Goal: Task Accomplishment & Management: Complete application form

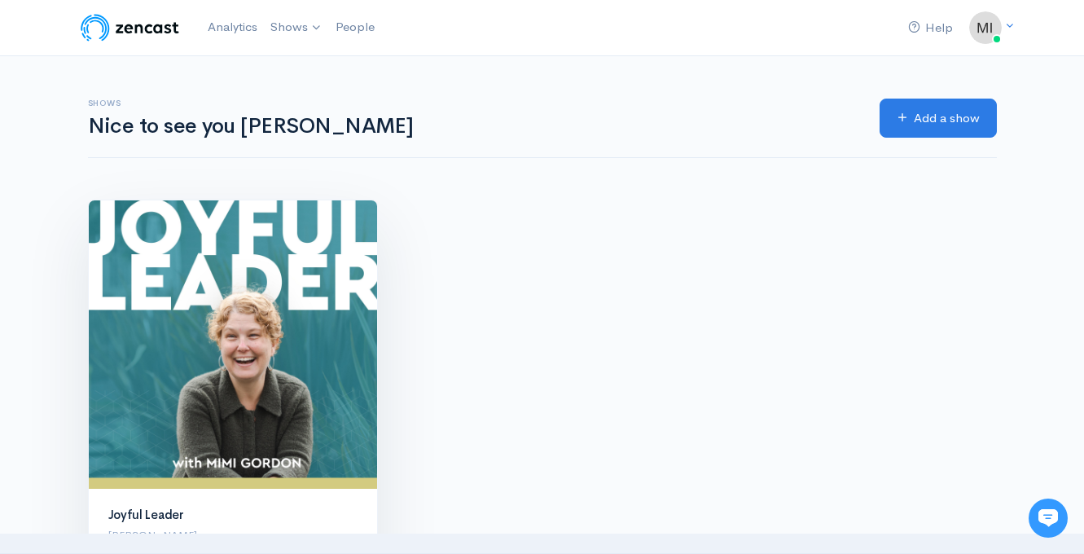
click at [253, 354] on img at bounding box center [233, 344] width 288 height 288
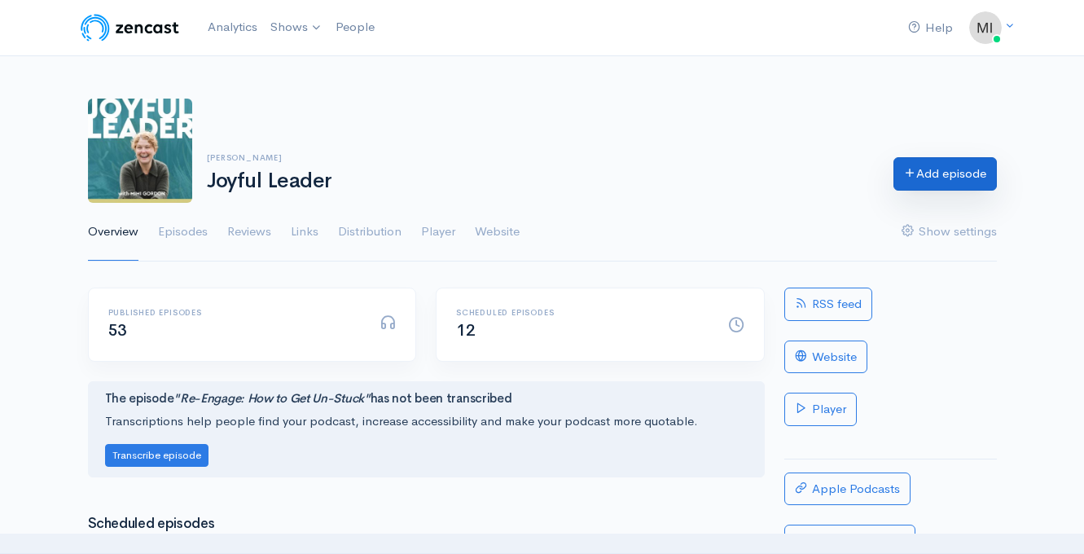
click at [949, 177] on link "Add episode" at bounding box center [944, 173] width 103 height 33
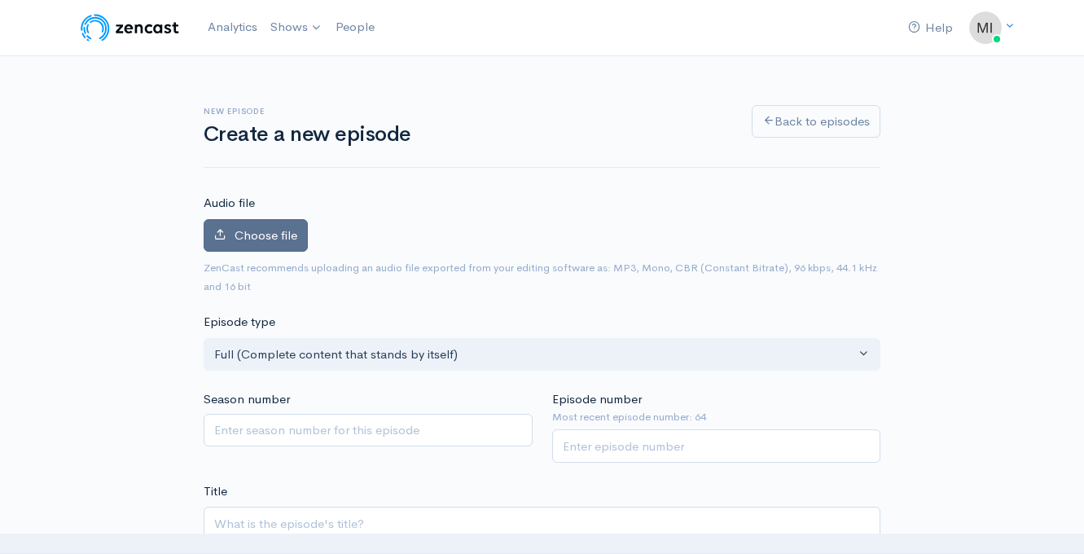
click at [273, 238] on span "Choose file" at bounding box center [266, 234] width 63 height 15
click at [0, 0] on input "Choose file" at bounding box center [0, 0] width 0 height 0
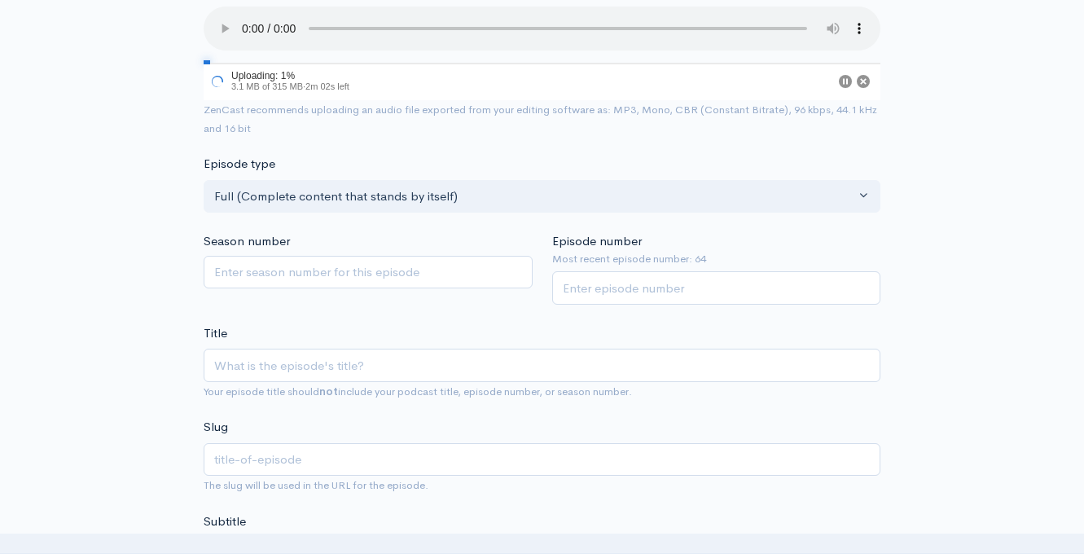
scroll to position [222, 0]
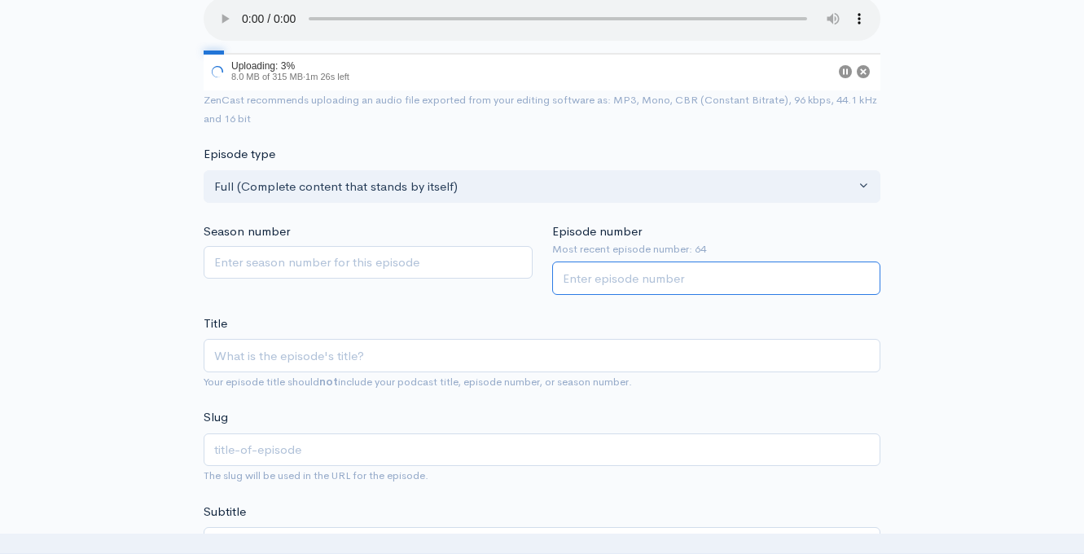
click at [651, 283] on input "Episode number" at bounding box center [716, 277] width 329 height 33
type input "65"
click at [506, 322] on div "Title Your episode title should not include your podcast title, episode number,…" at bounding box center [542, 352] width 677 height 77
click at [384, 348] on input "Title" at bounding box center [542, 355] width 677 height 33
type input "E"
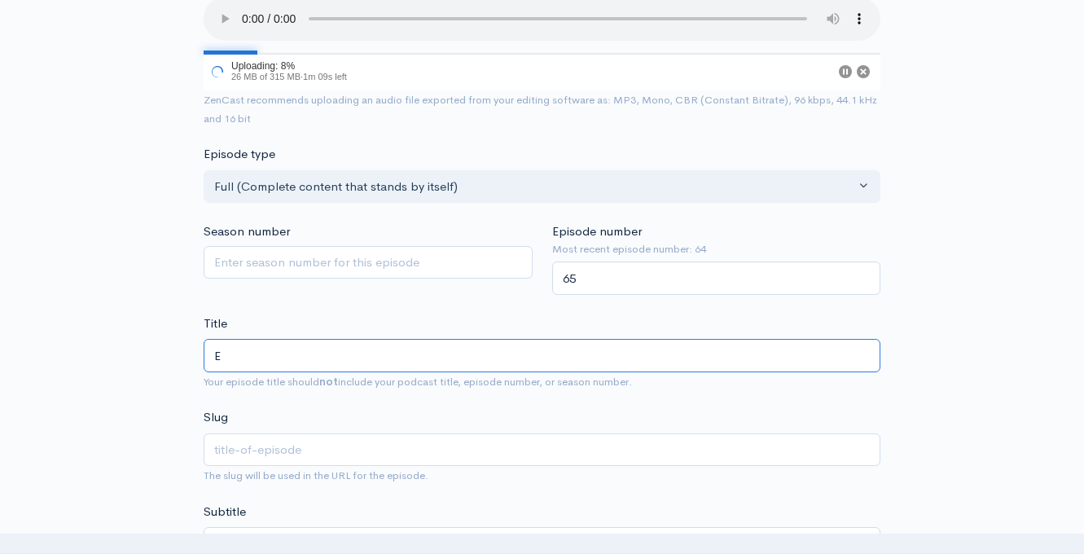
type input "e"
type input "Em"
type input "em"
type input "Emo"
type input "emo"
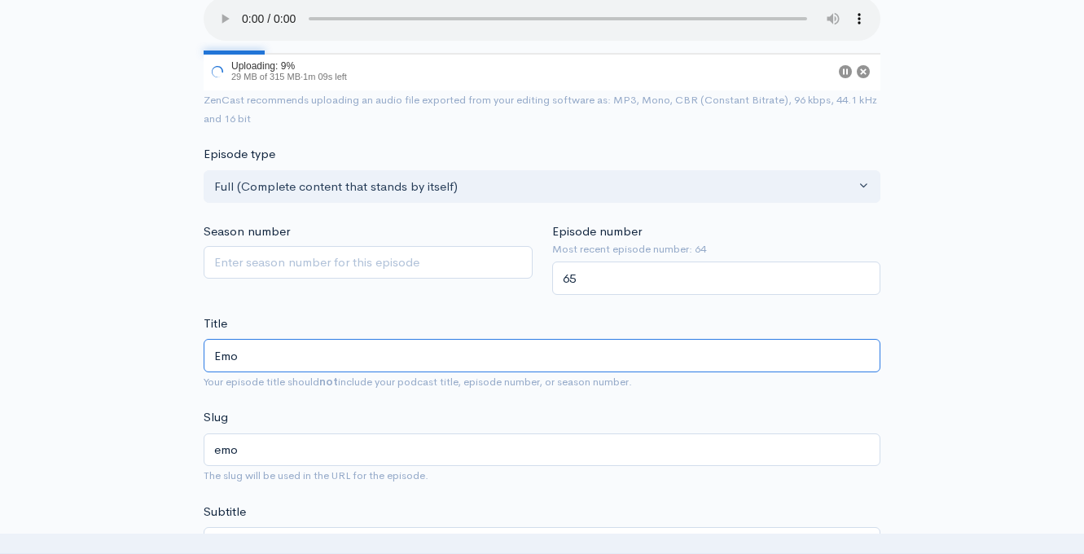
type input "Emot"
type input "emot"
type input "Emoti"
type input "emoti"
type input "Emotio"
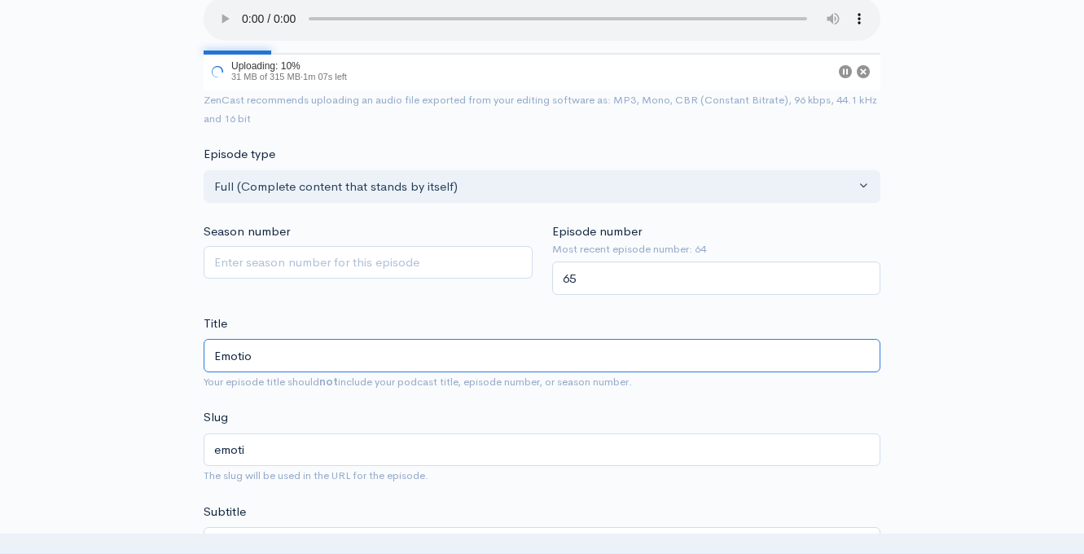
type input "emotio"
type input "Emotion"
type input "emotion"
type input "Emotiona"
type input "emotiona"
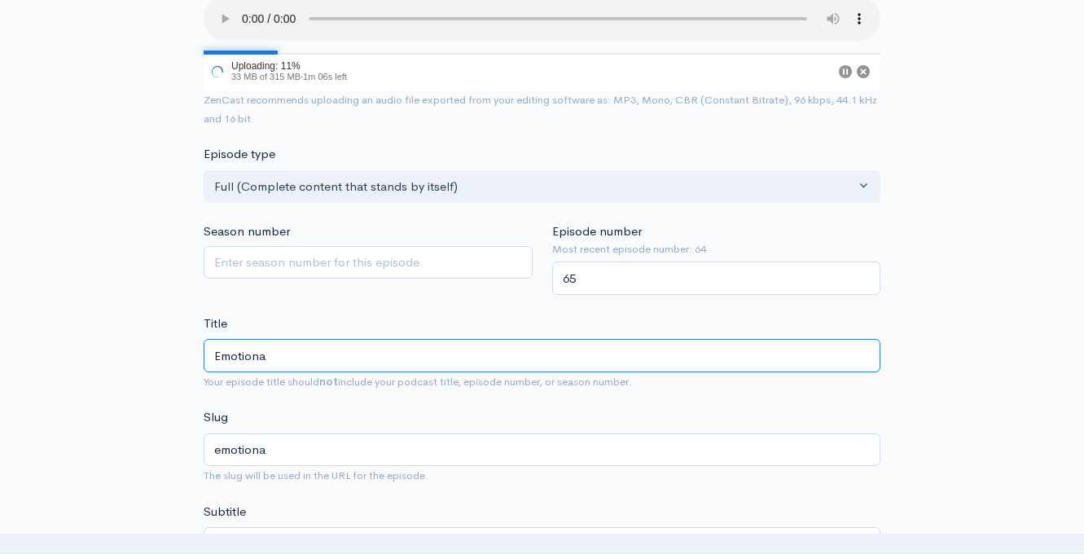
type input "Emotional"
type input "emotional"
type input "Emotional R"
type input "emotional-r"
type input "Emotional Re"
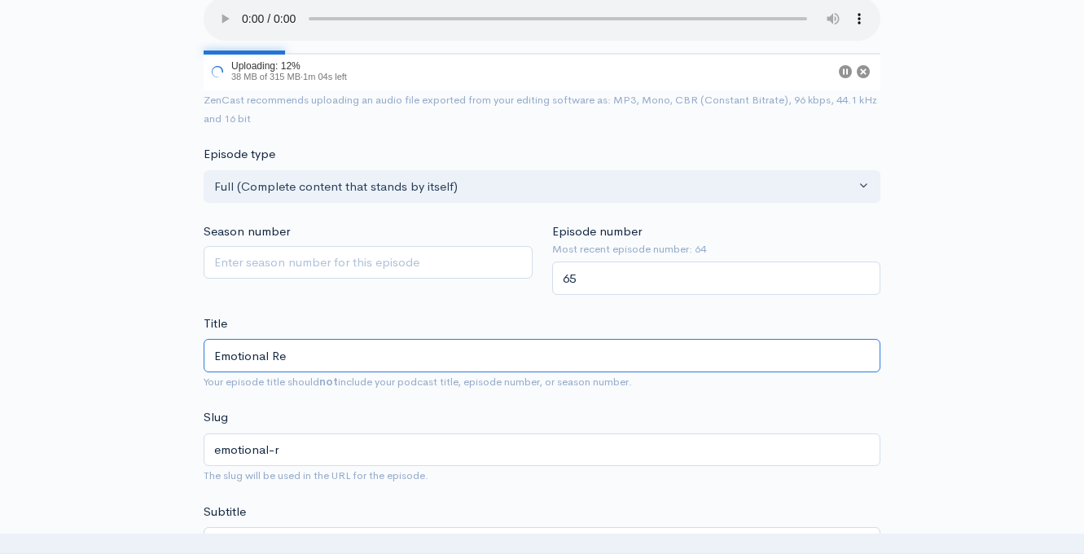
type input "emotional-re"
type input "Emotional Res"
type input "emotional-res"
type input "Emotional Resi"
type input "emotional-resi"
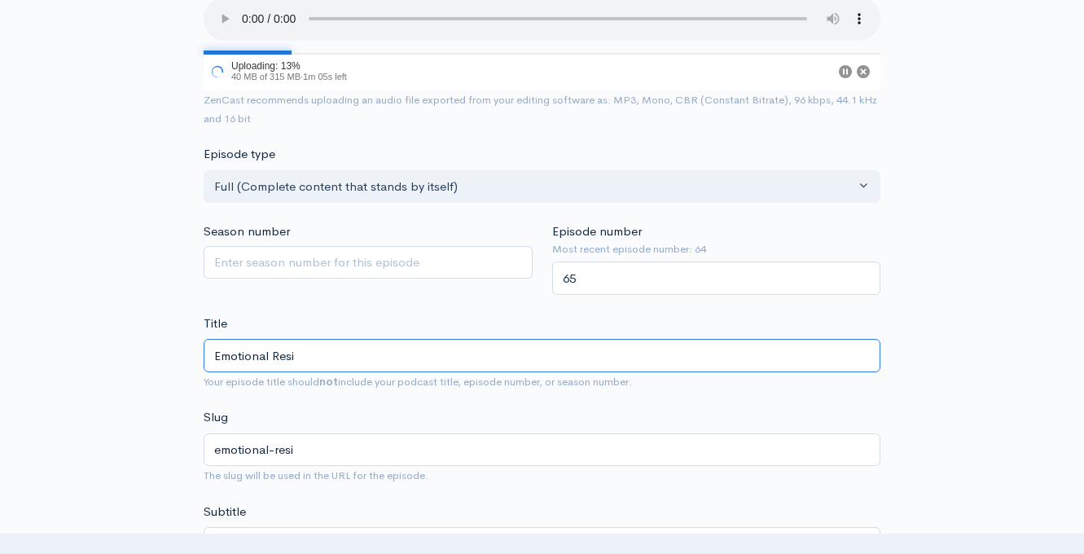
type input "Emotional Resis"
type input "emotional-resis"
type input "Emotional Resist"
type input "emotional-resist"
type input "Emotional Resista"
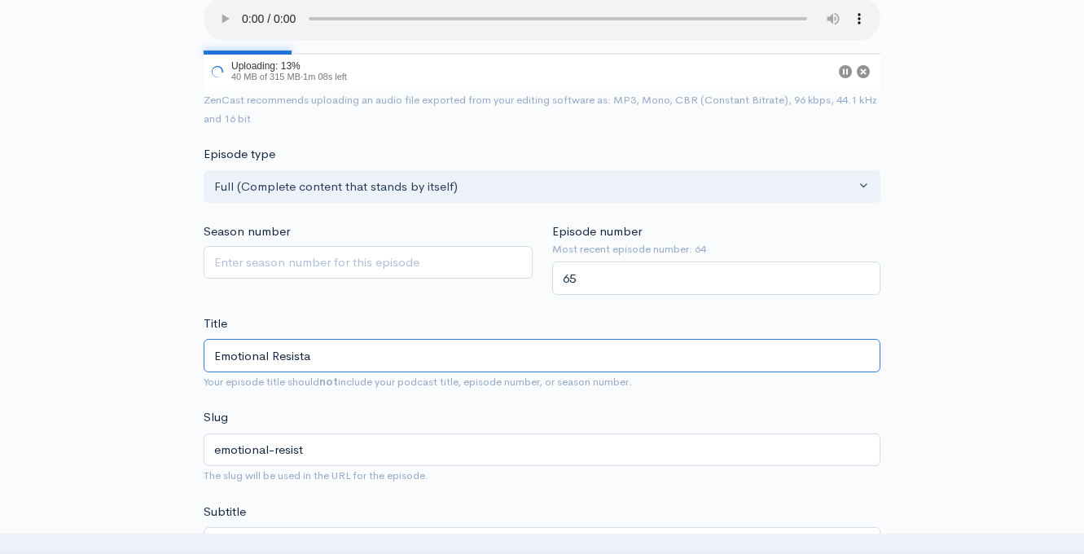
type input "emotional-resista"
type input "Emotional Resistan"
type input "emotional-resistan"
type input "Emotional Resistanc"
type input "emotional-resistanc"
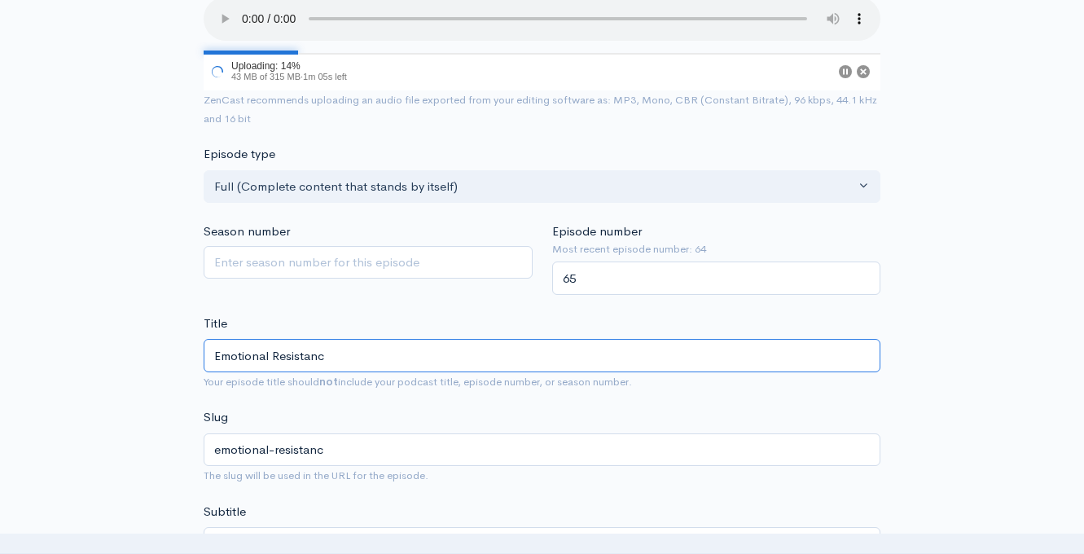
type input "Emotional Resistance"
type input "emotional-resistance"
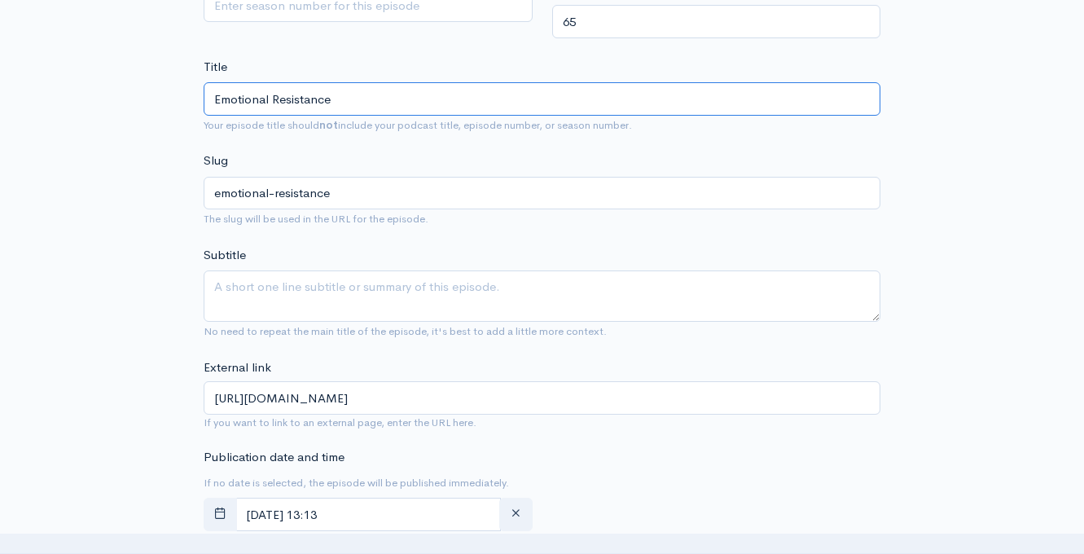
scroll to position [591, 0]
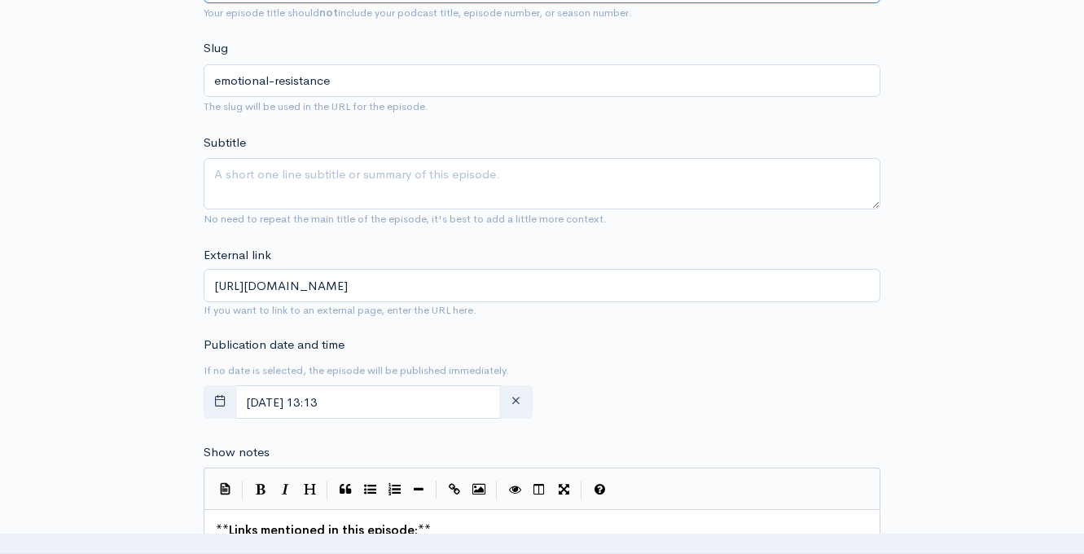
type input "Emotional Resistance"
click at [453, 401] on input "September, 09 2025 13:13" at bounding box center [367, 401] width 265 height 33
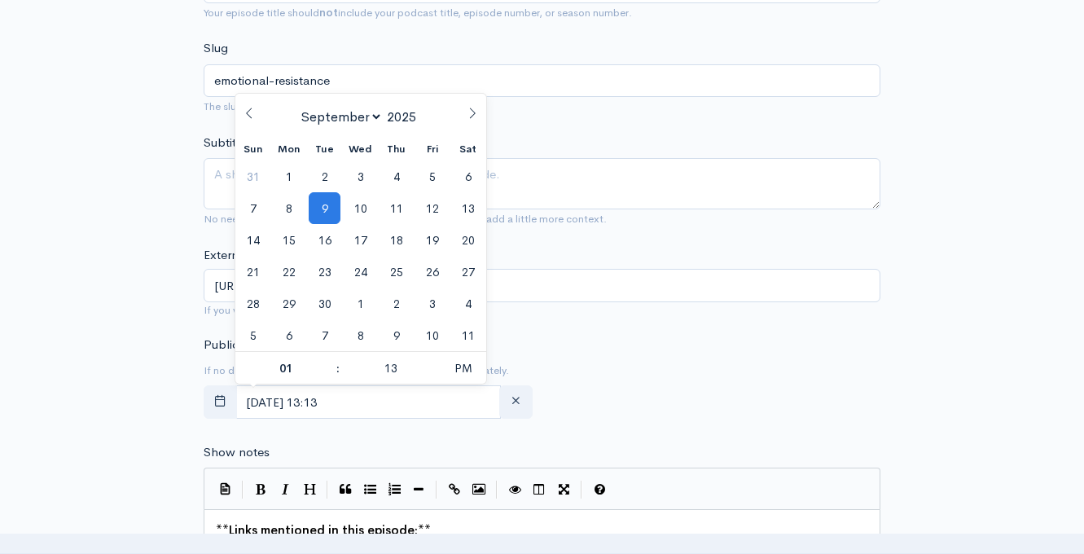
click at [472, 115] on icon at bounding box center [472, 112] width 11 height 11
select select "11"
click at [396, 174] on span "4" at bounding box center [396, 176] width 32 height 32
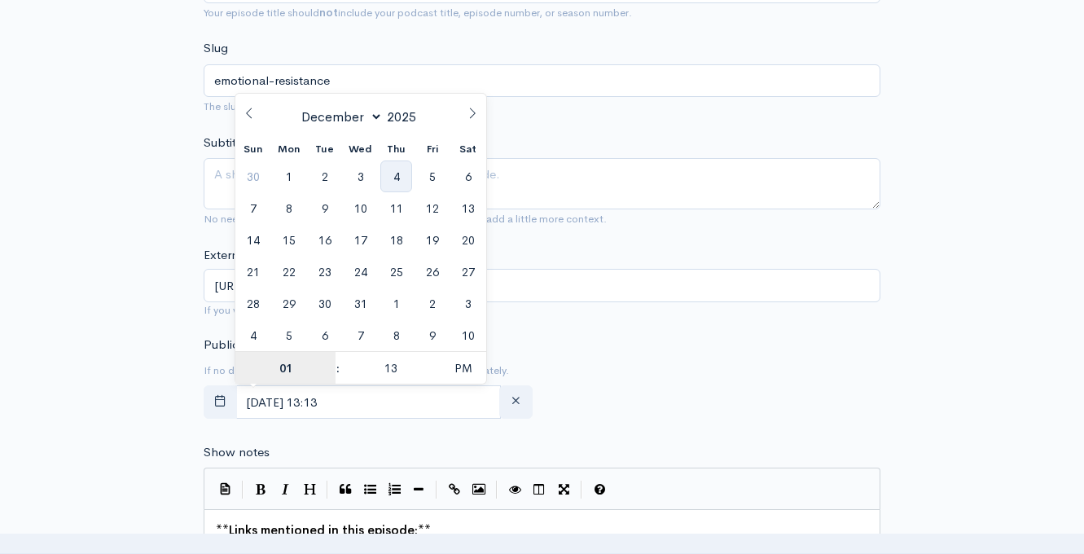
type input "December, 04 2025 13:13"
type input "5"
type input "December, 04 2025 17:13"
type input "05"
click at [391, 367] on input "13" at bounding box center [390, 368] width 100 height 33
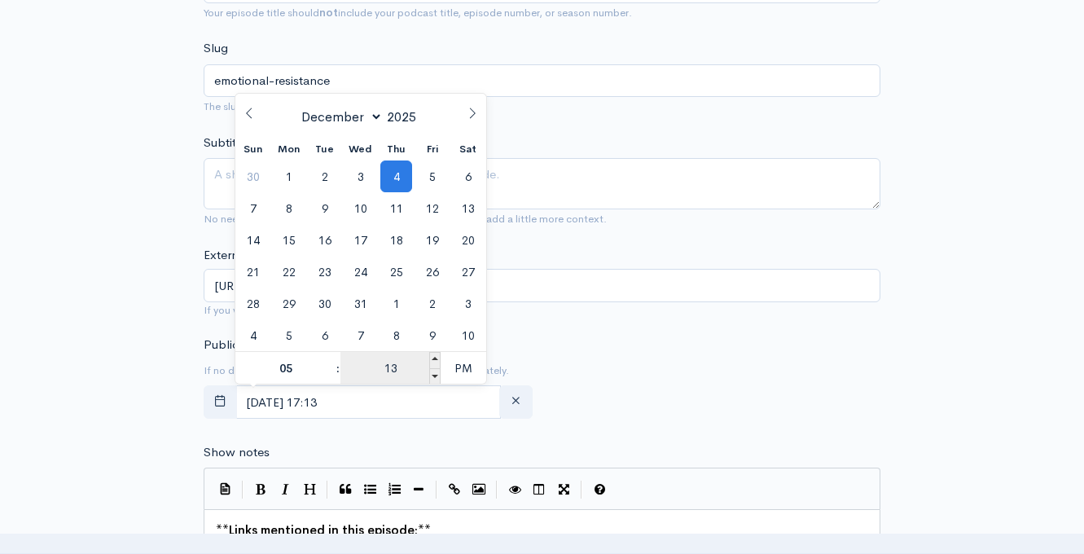
click at [391, 367] on input "13" at bounding box center [390, 368] width 100 height 33
type input "00"
click at [467, 367] on span "PM" at bounding box center [463, 368] width 45 height 33
type input "December, 04 2025 05:00"
click at [628, 385] on div "Publication date and time If no date is selected, the episode will be published…" at bounding box center [542, 380] width 696 height 90
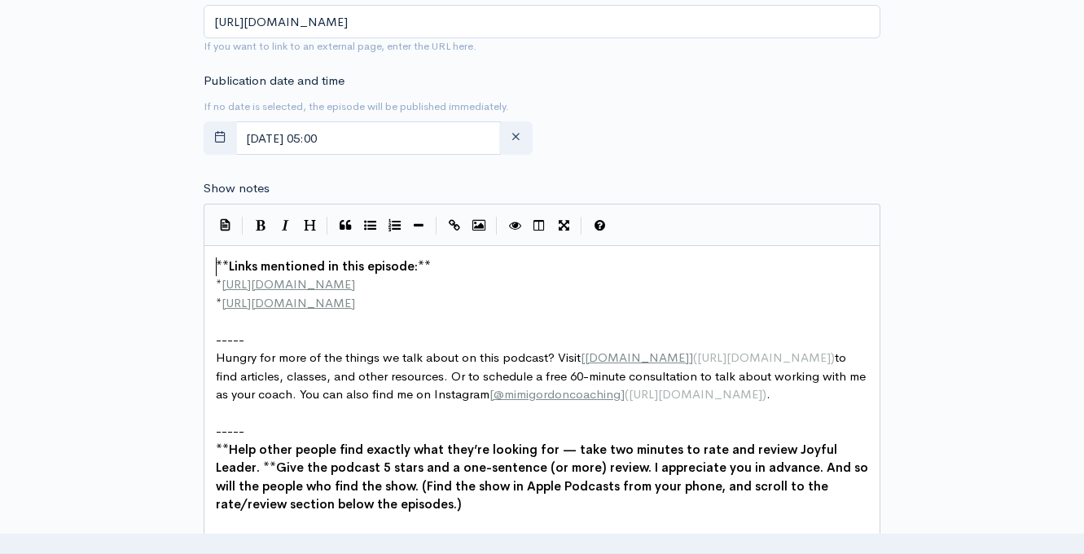
scroll to position [6, 0]
type textarea "**Links mentioned in this episode:** * http://example.com * http://second-examp…"
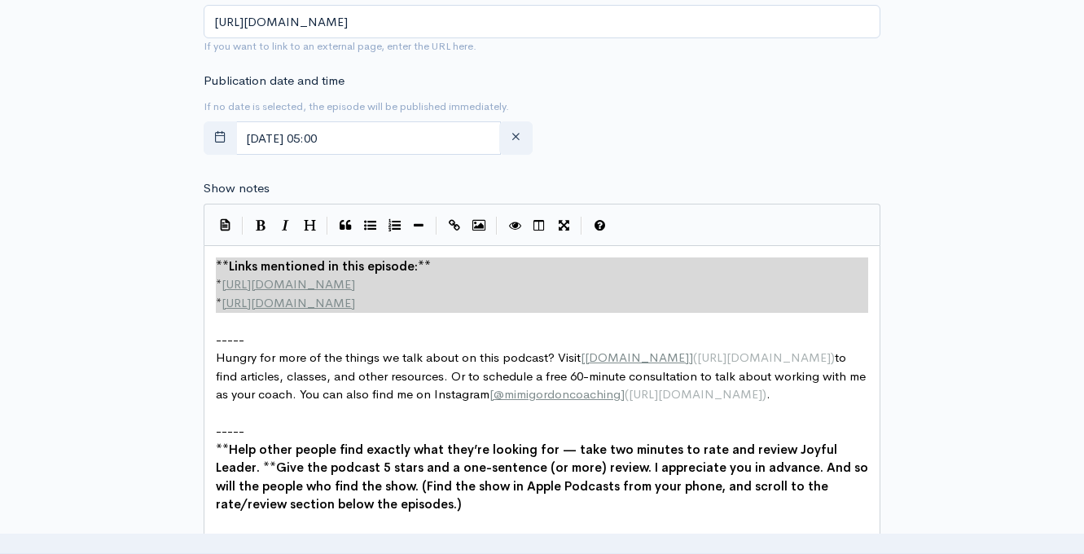
drag, startPoint x: 214, startPoint y: 264, endPoint x: 403, endPoint y: 319, distance: 196.9
paste textarea
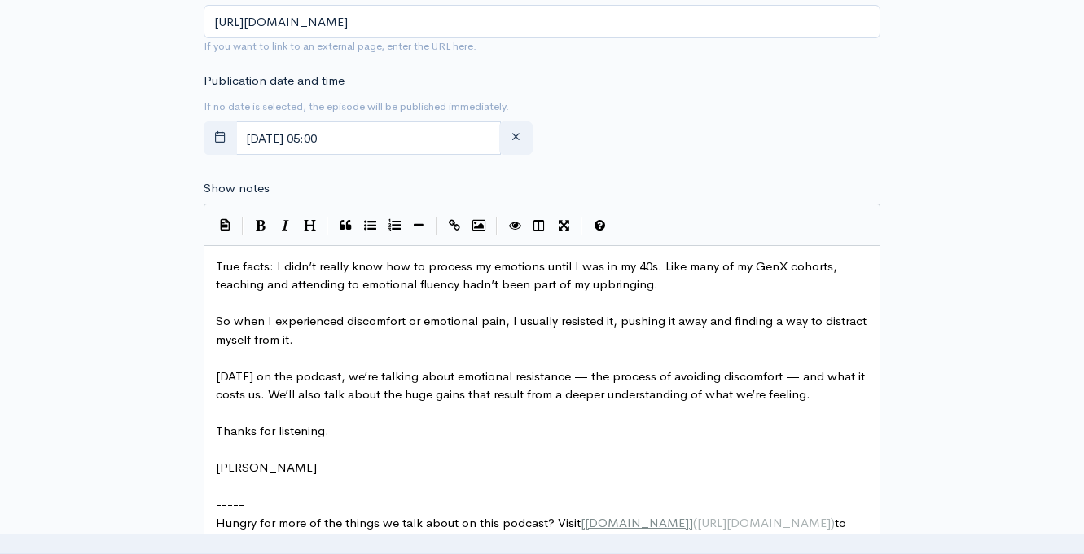
click at [297, 449] on pre "​" at bounding box center [542, 450] width 659 height 19
click at [258, 468] on pre "Mimi" at bounding box center [542, 467] width 659 height 19
type textarea "Mimi"
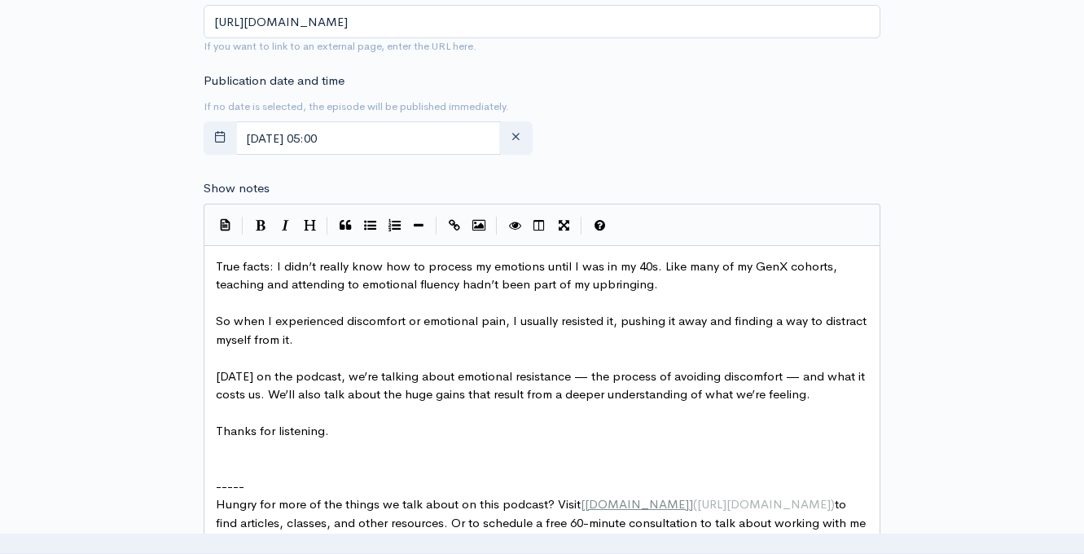
click at [238, 442] on pre "​" at bounding box center [542, 450] width 659 height 19
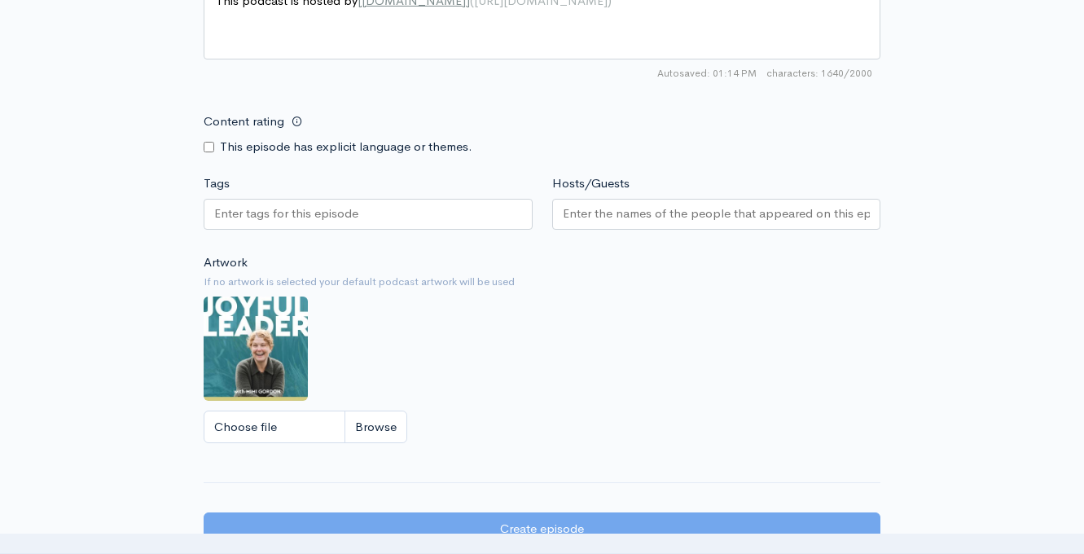
scroll to position [1598, 0]
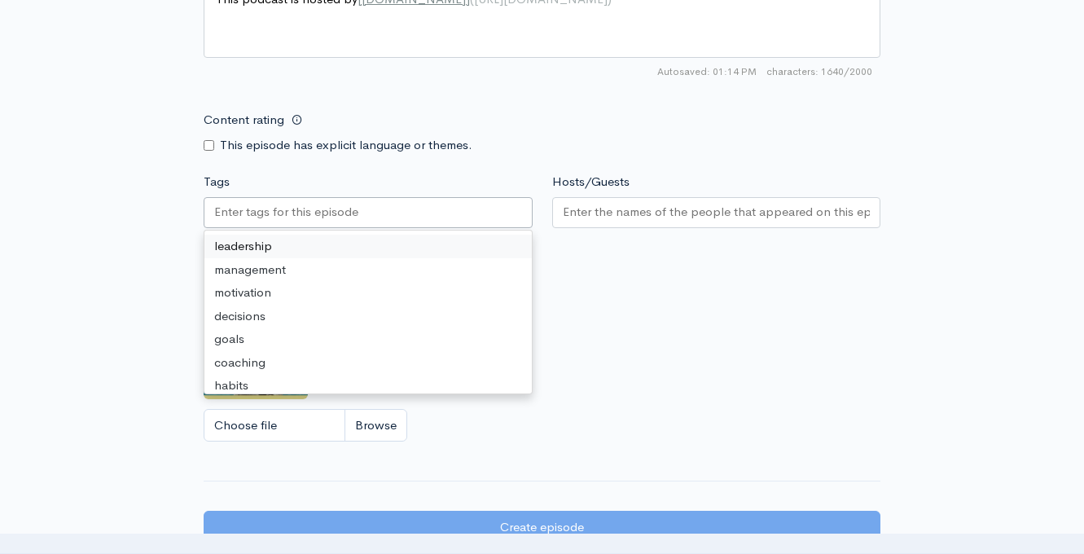
click at [319, 218] on input "Tags" at bounding box center [287, 212] width 147 height 19
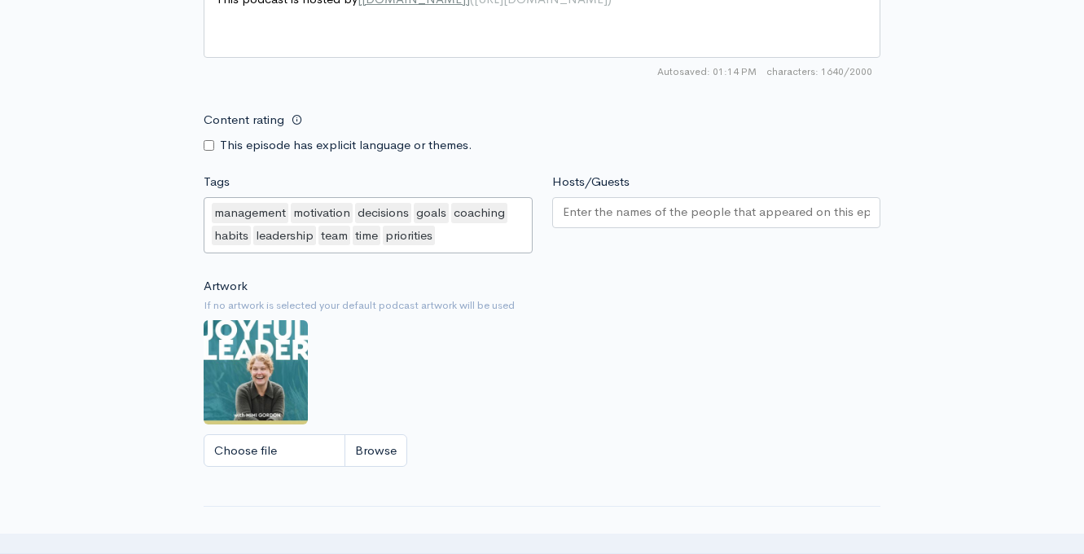
click at [670, 200] on div at bounding box center [716, 212] width 329 height 31
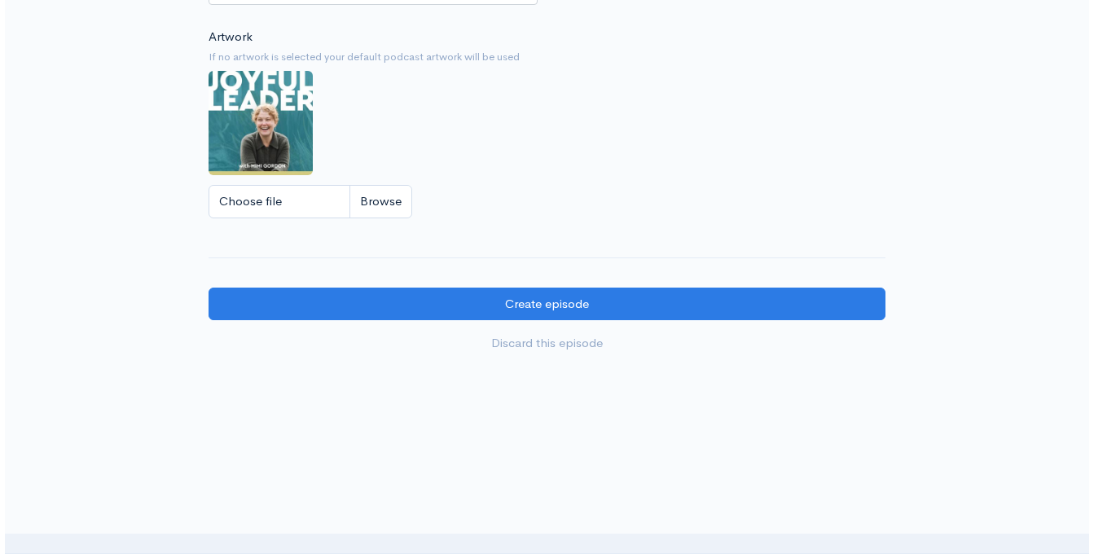
scroll to position [1922, 0]
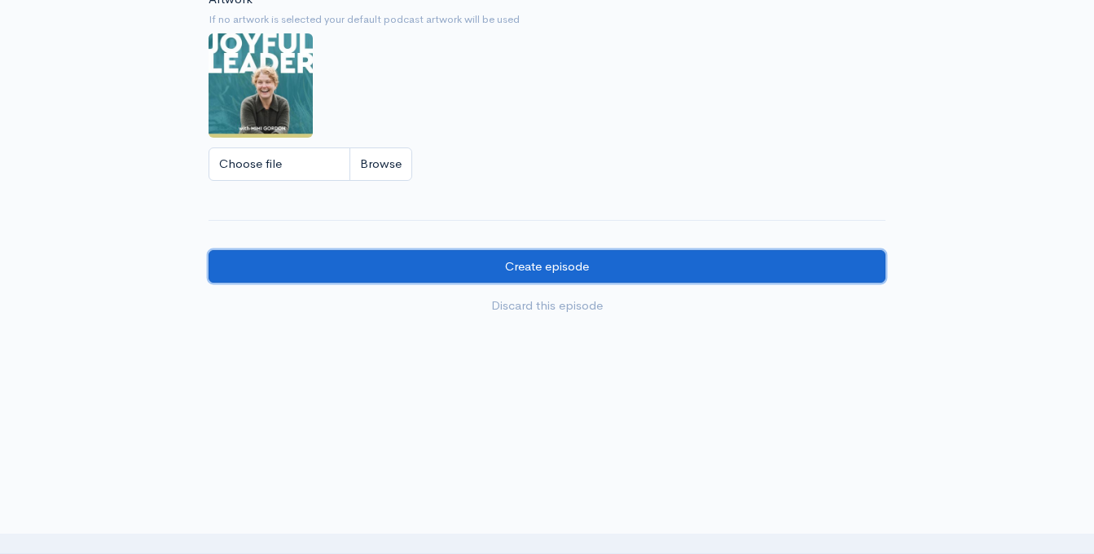
click at [577, 267] on input "Create episode" at bounding box center [546, 266] width 677 height 33
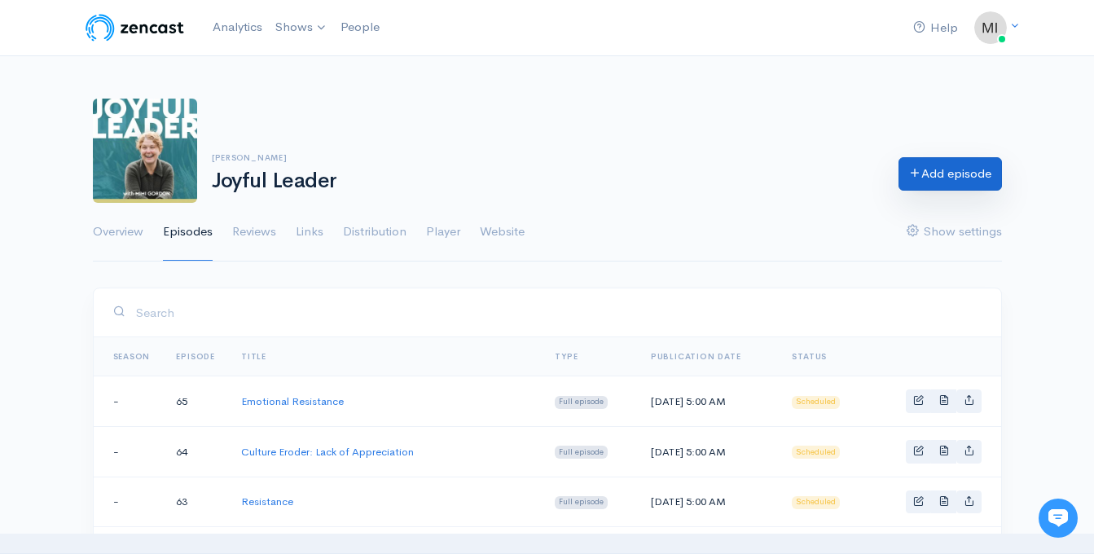
click at [927, 172] on link "Add episode" at bounding box center [949, 173] width 103 height 33
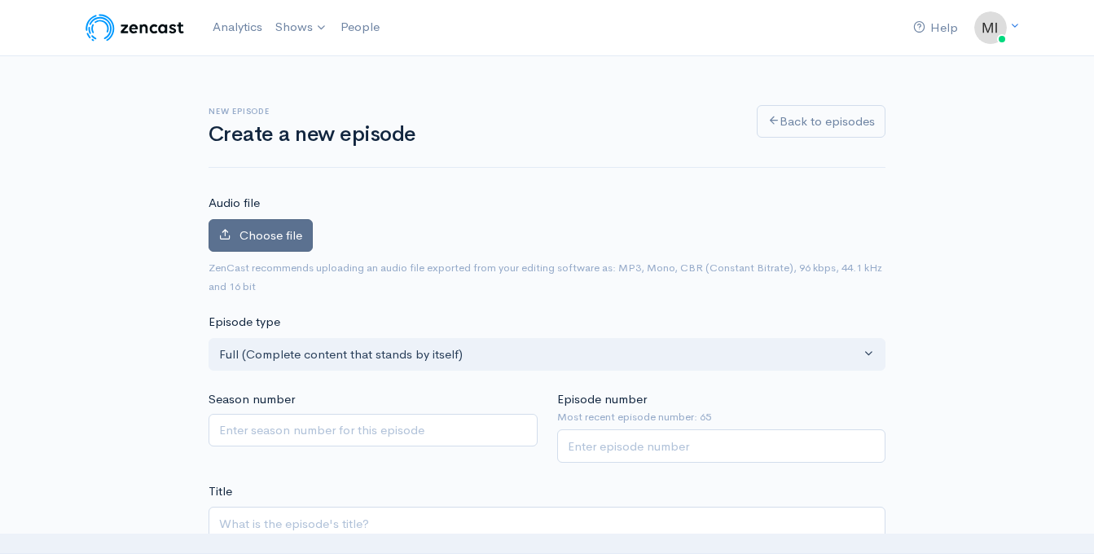
click at [263, 238] on span "Choose file" at bounding box center [270, 234] width 63 height 15
click at [0, 0] on input "Choose file" at bounding box center [0, 0] width 0 height 0
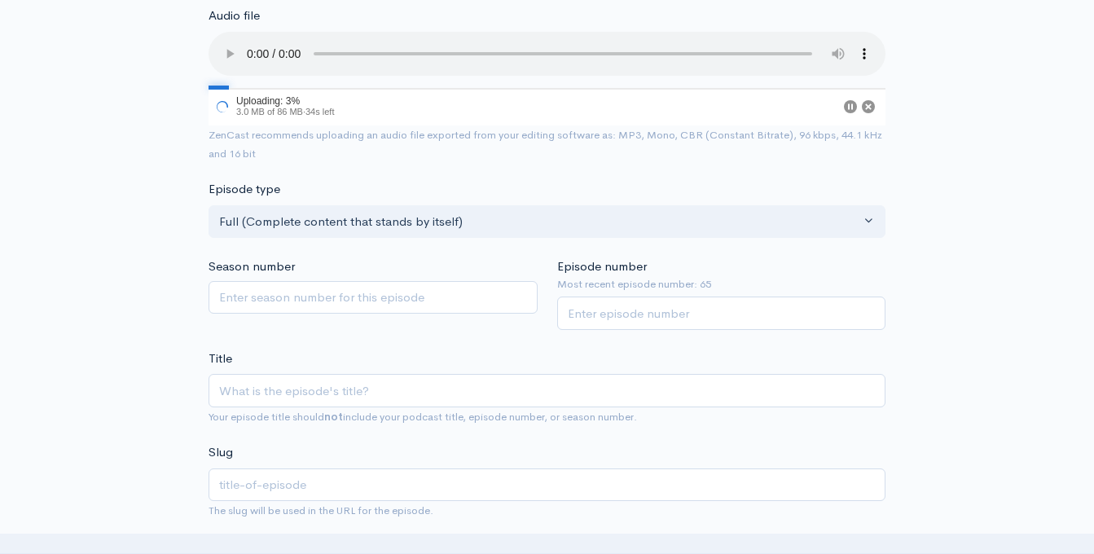
scroll to position [198, 0]
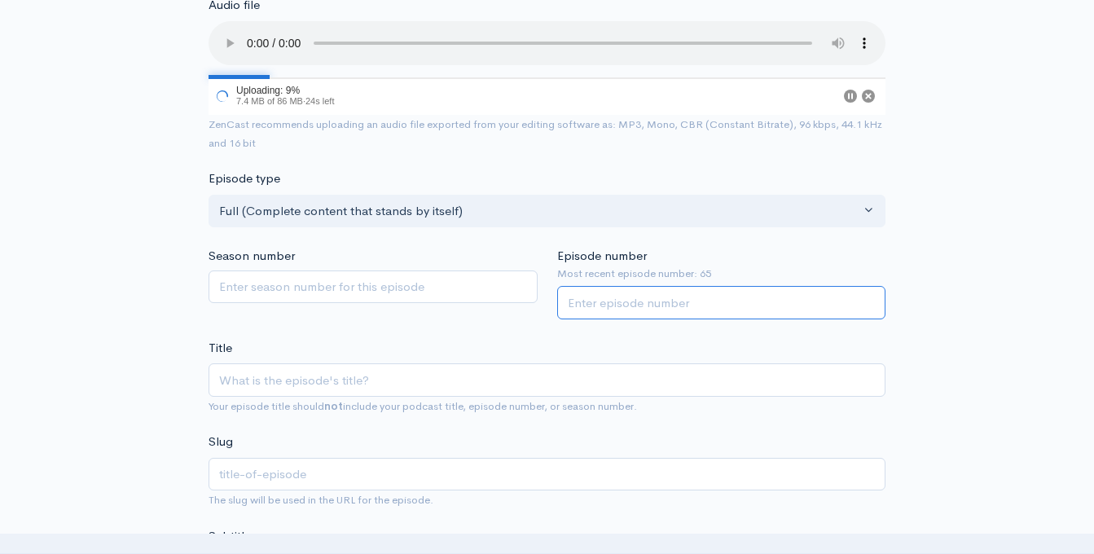
click at [632, 298] on input "Episode number" at bounding box center [721, 302] width 329 height 33
type input "66"
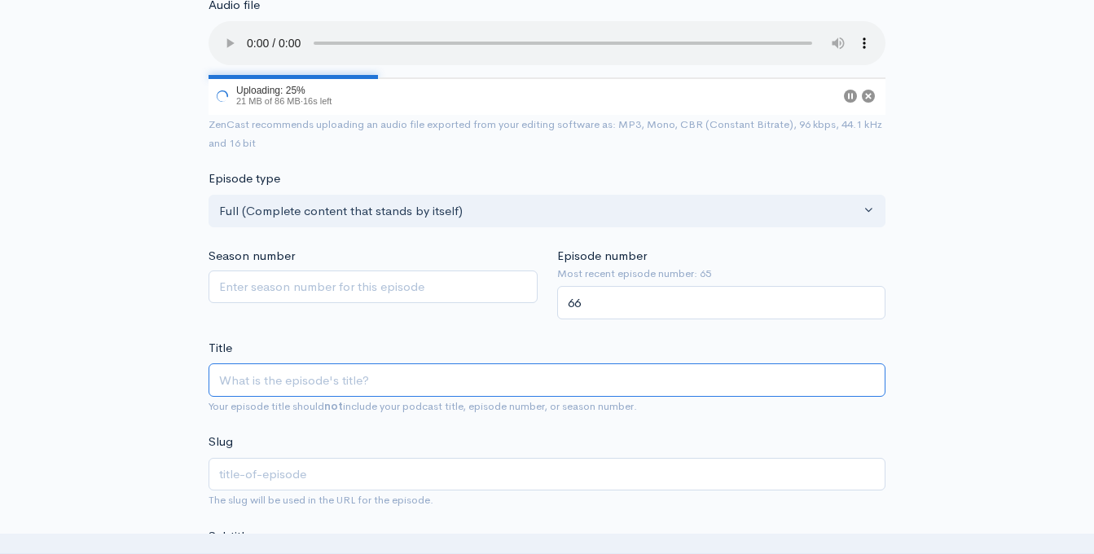
click at [357, 379] on input "Title" at bounding box center [546, 379] width 677 height 33
type input """
type input "ig"
type input ""I"
type input "i"
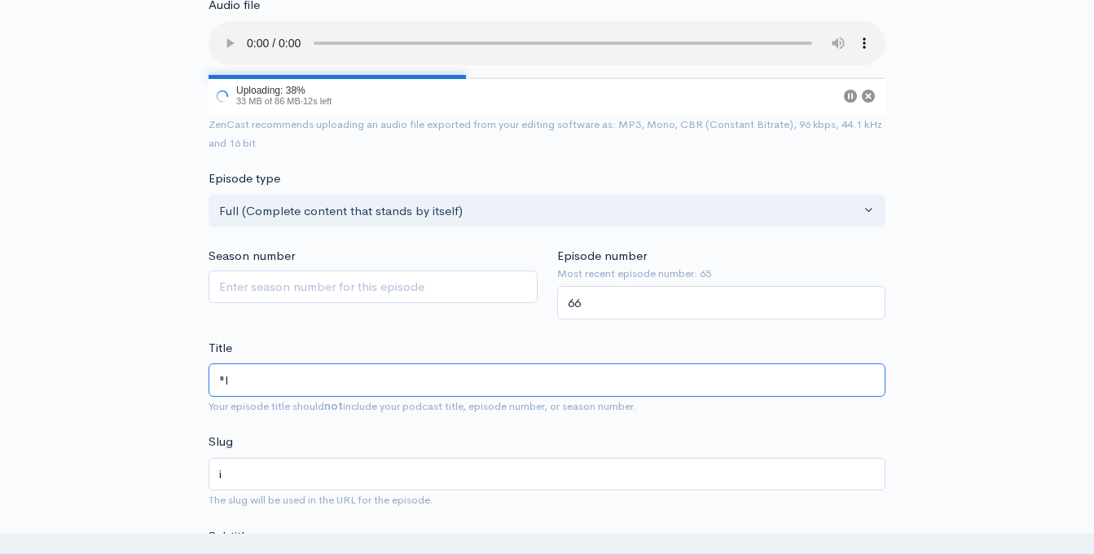
type input ""I d"
type input "i-d"
type input ""I do"
type input "i-do"
type input ""I don"
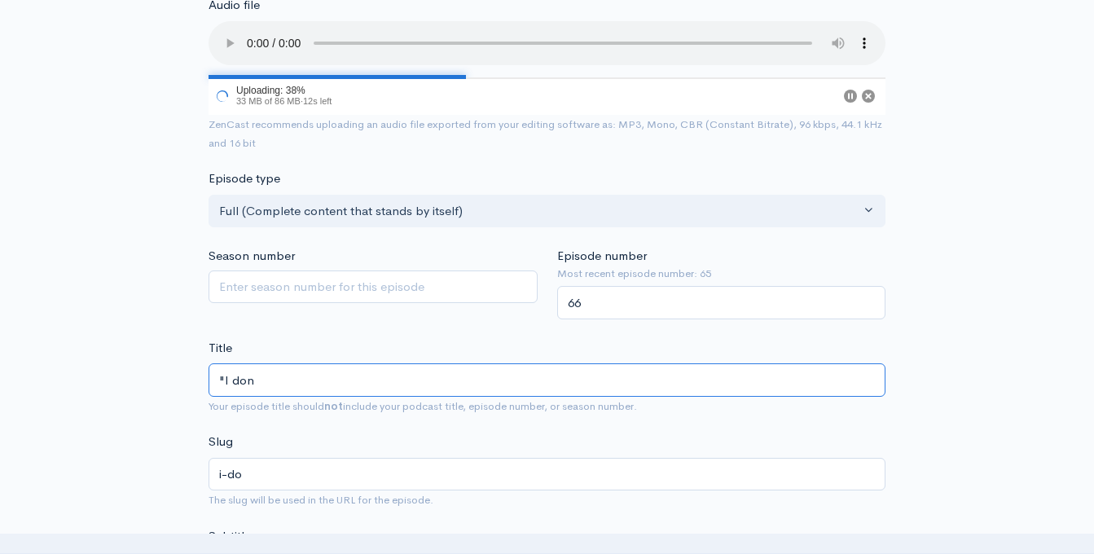
type input "i-don"
type input ""I dont"
type input "i-dont"
type input ""I don"
type input "i-don"
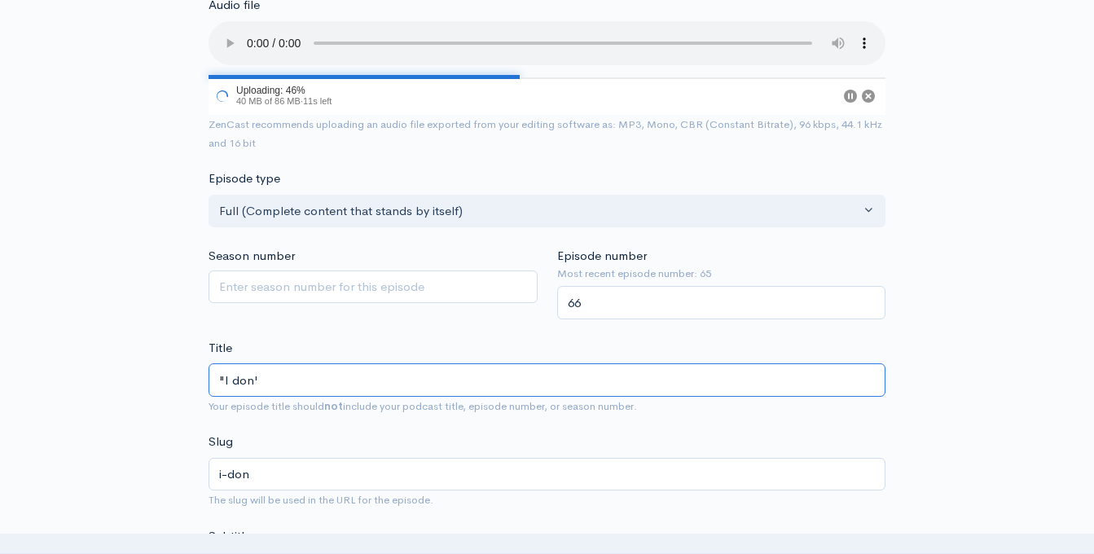
type input ""I don't"
type input "i-dont"
type input ""I don't k"
type input "i-dont-k"
type input ""I don't kn"
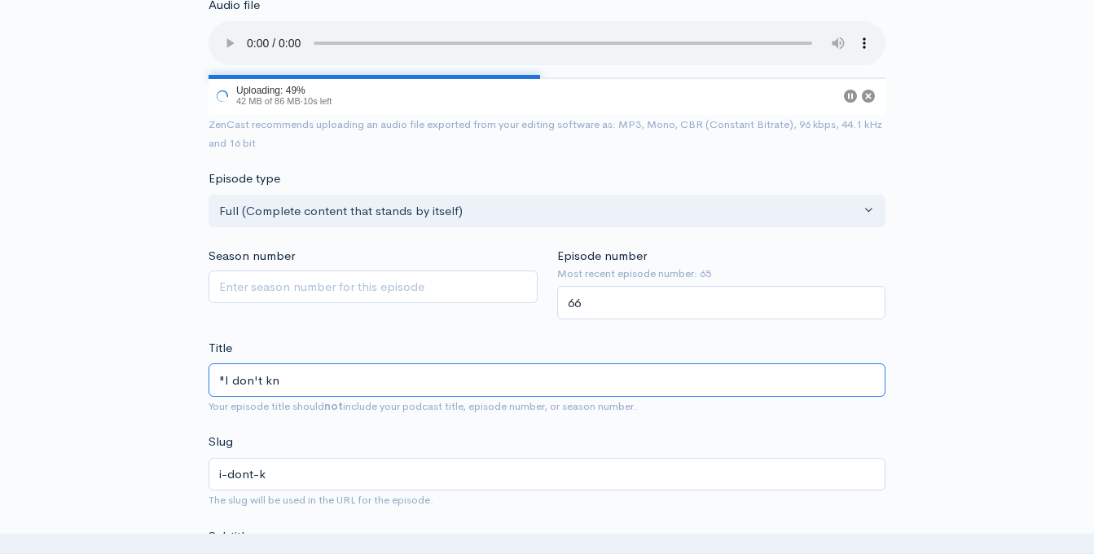
type input "i-dont-kn"
type input ""I don't kno"
type input "i-dont-kno"
type input ""I don't know"
type input "i-dont-know"
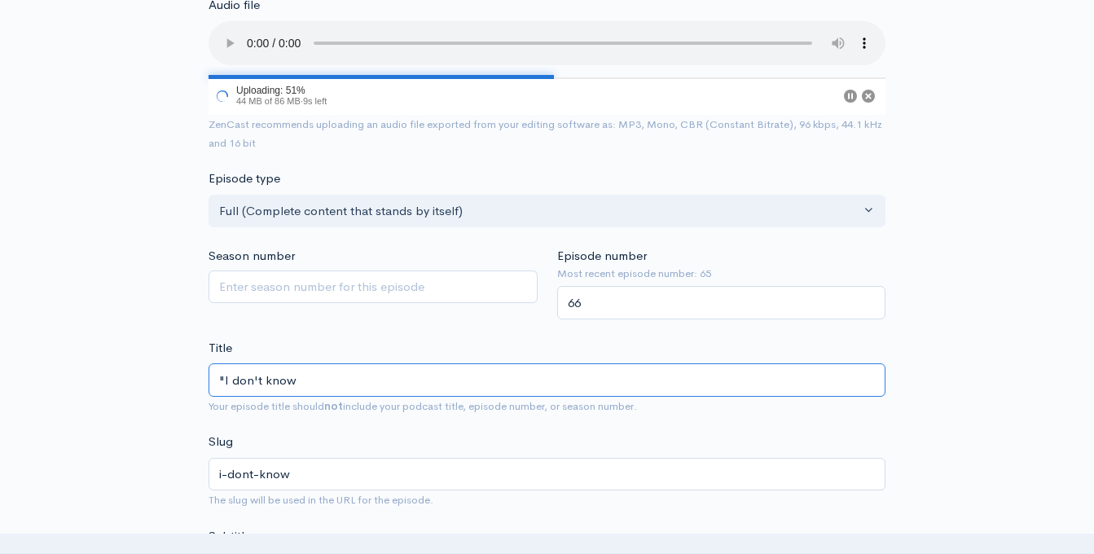
type input ""I don't know w"
type input "i-dont-know-w"
type input ""I don't know wh"
type input "i-dont-know-wh"
type input ""I don't know wha"
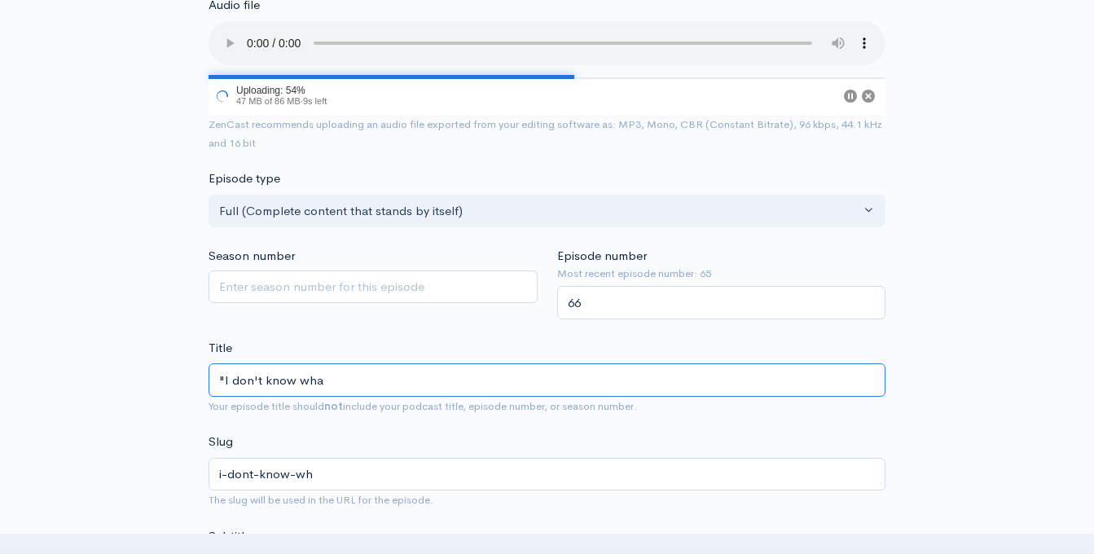
type input "i-dont-know-wha"
type input ""I don't know what"
type input "i-dont-know-what"
type input ""I don't know what i"
type input "i-dont-know-what-i"
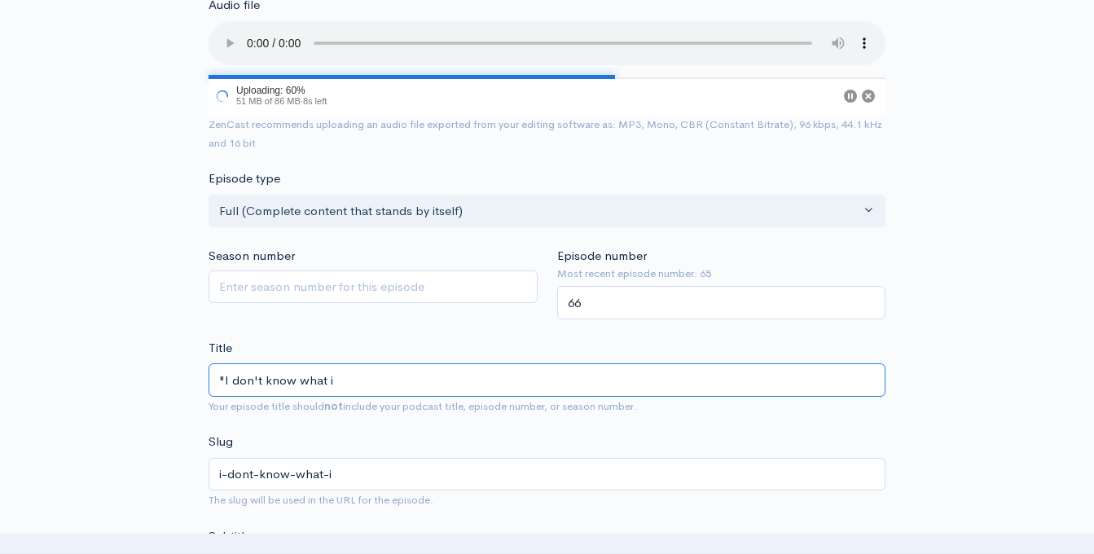
type input ""I don't know what"
type input "i-dont-know-what"
type input ""I don't know what I"
type input "i-dont-know-what-i"
type input ""I don't know what I w"
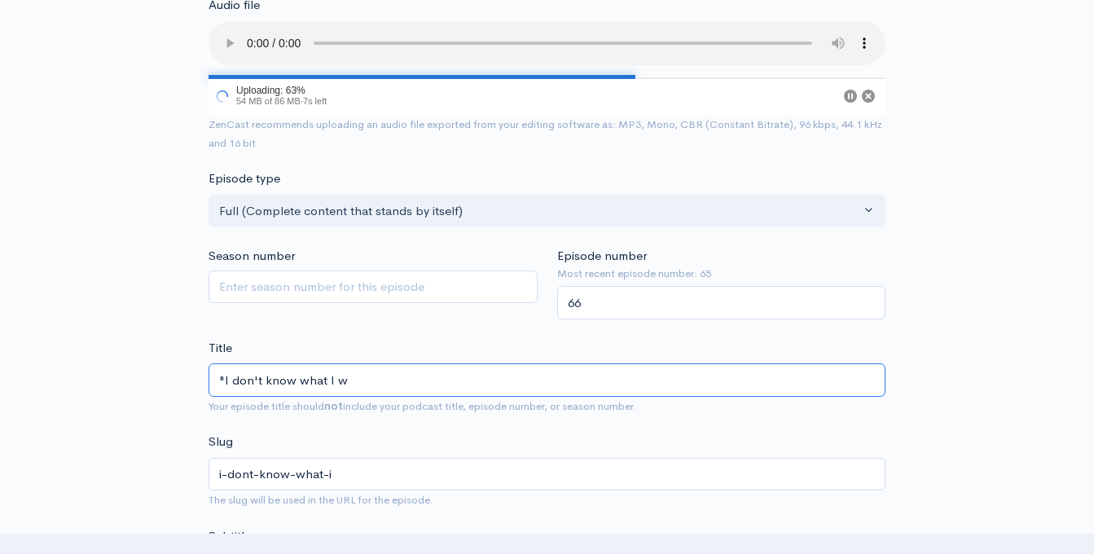
type input "i-dont-know-what-i-w"
type input ""I don't know what I wa"
type input "i-dont-know-what-i-wa"
type input ""I don't know what I wan"
type input "i-dont-know-what-i-wan"
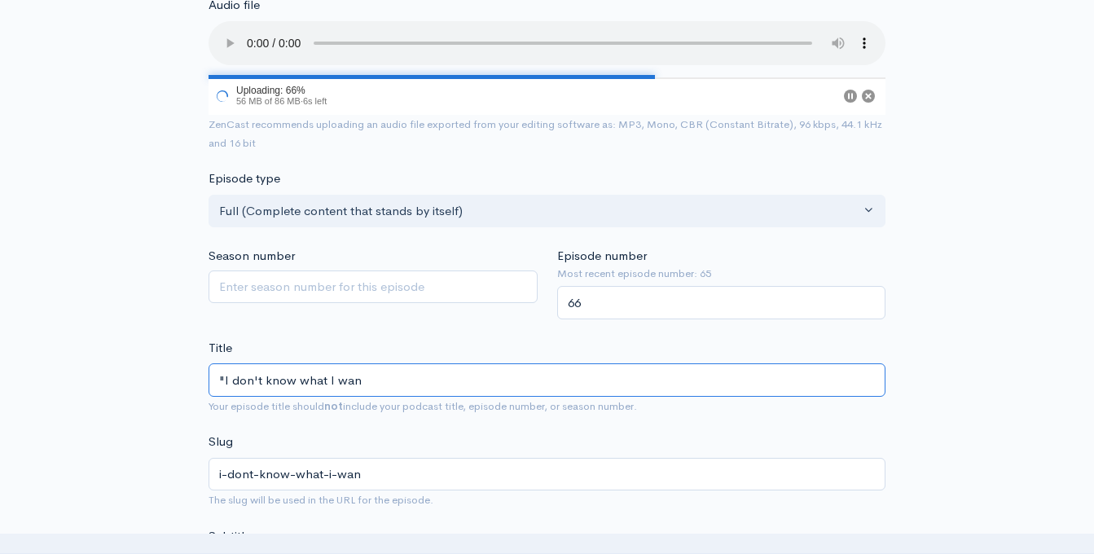
type input ""I don't know what I want"
type input "i-dont-know-what-i-want"
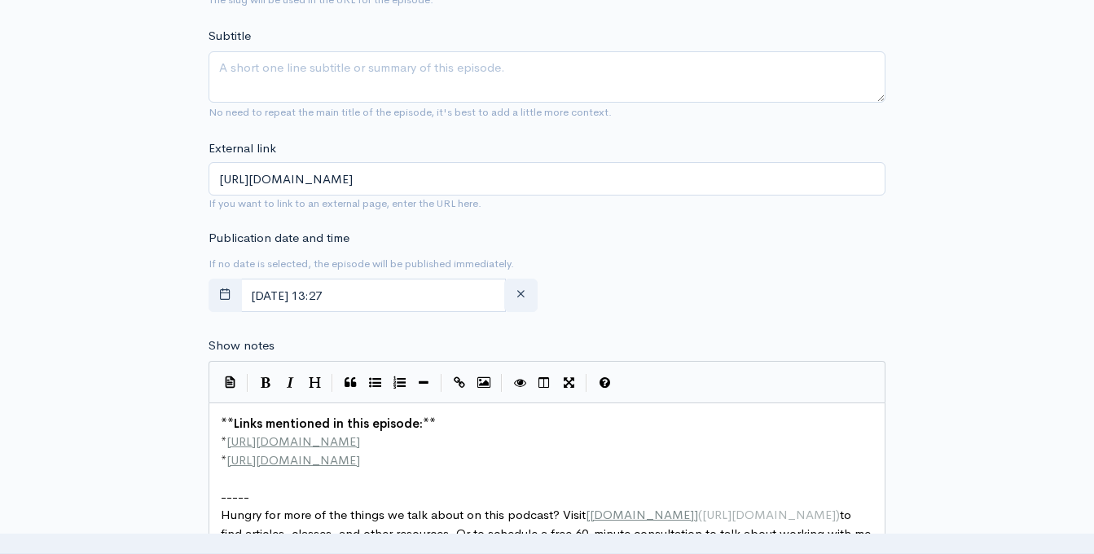
scroll to position [703, 0]
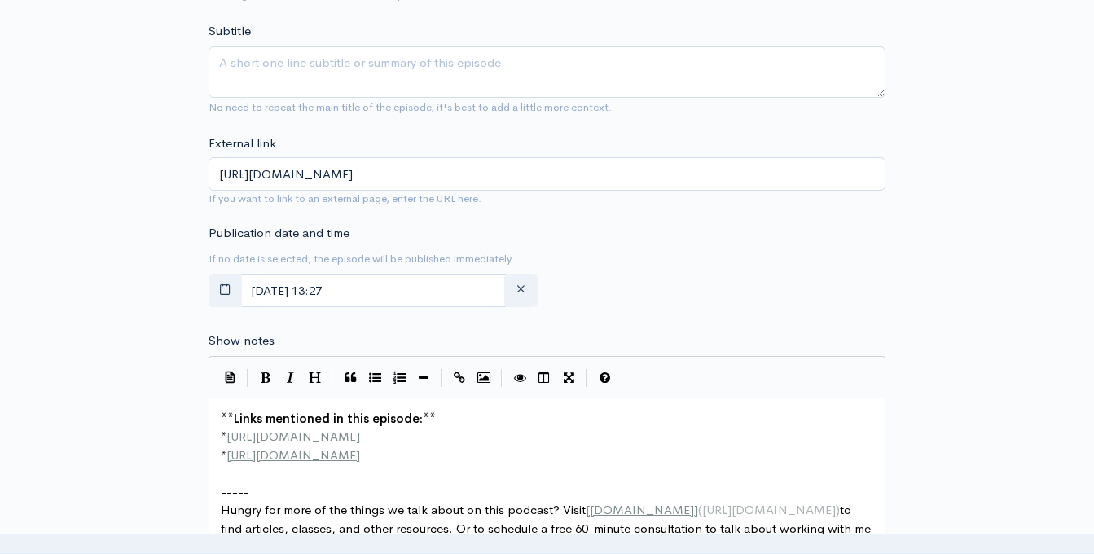
type input ""I don't know what I want.""
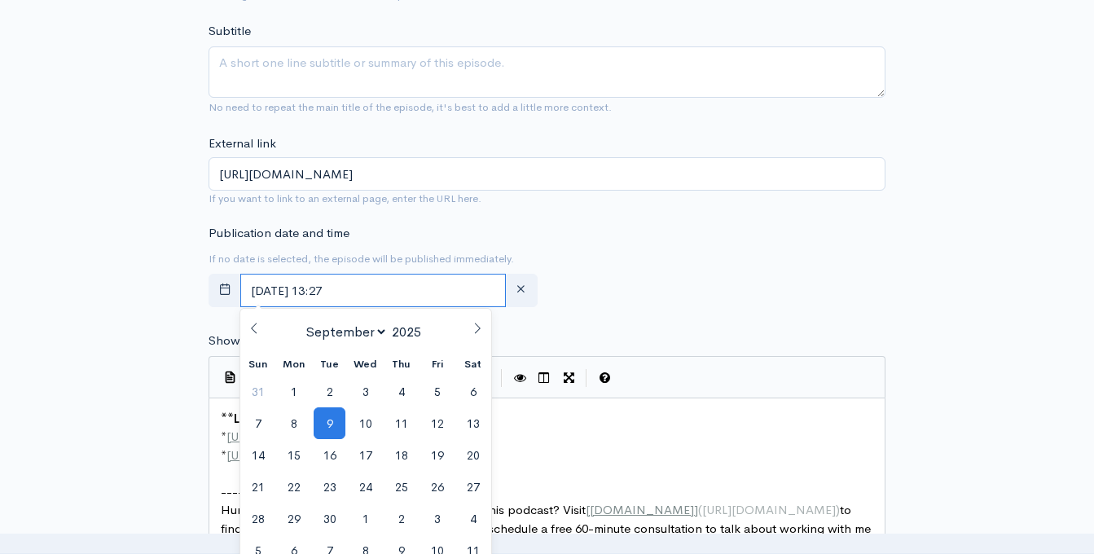
click at [444, 293] on input "September, 09 2025 13:27" at bounding box center [372, 290] width 265 height 33
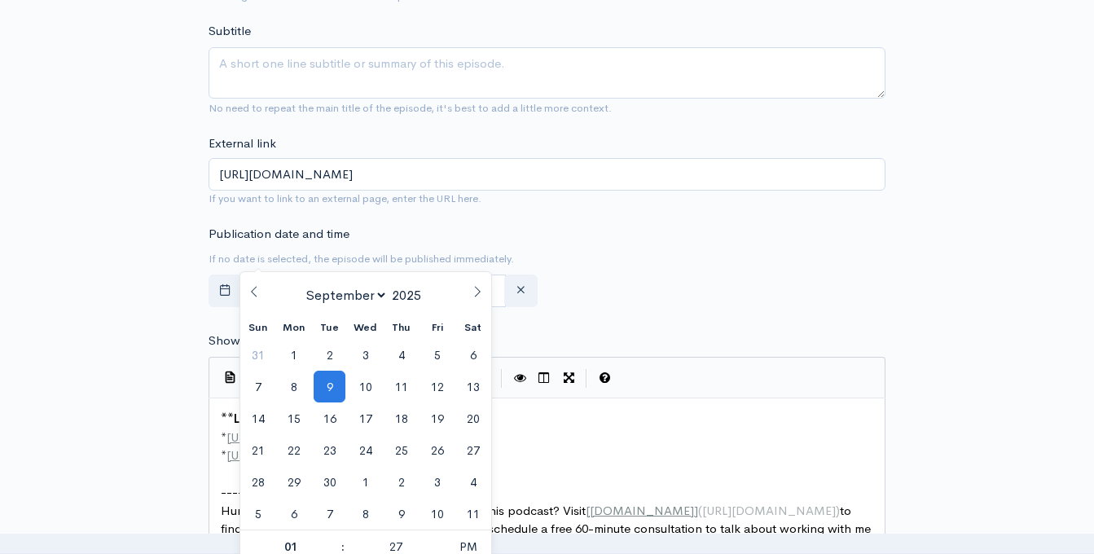
click at [471, 288] on icon at bounding box center [476, 291] width 11 height 11
select select "11"
click at [403, 387] on span "11" at bounding box center [401, 386] width 32 height 32
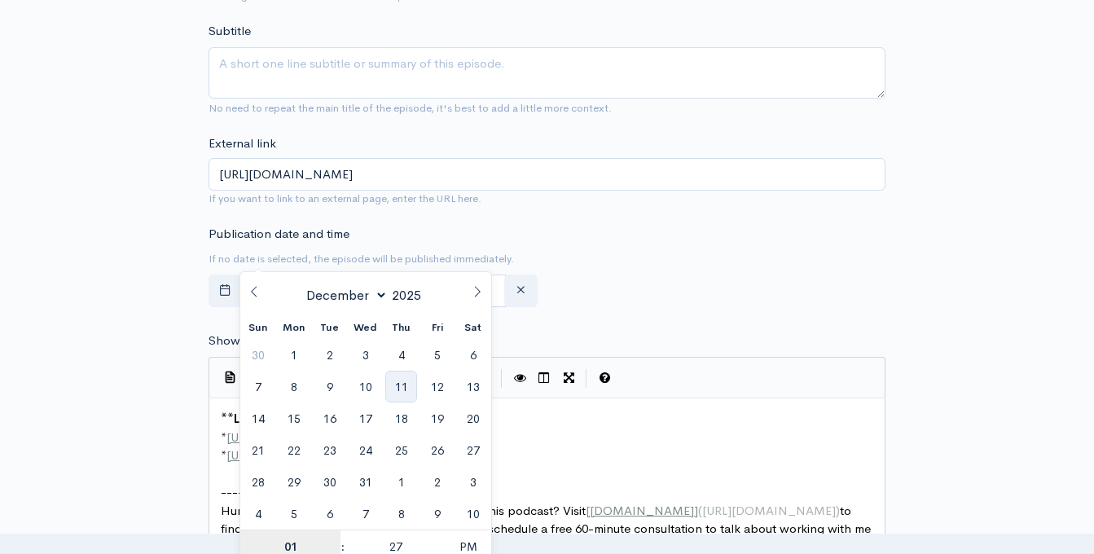
type input "December, 11 2025 13:27"
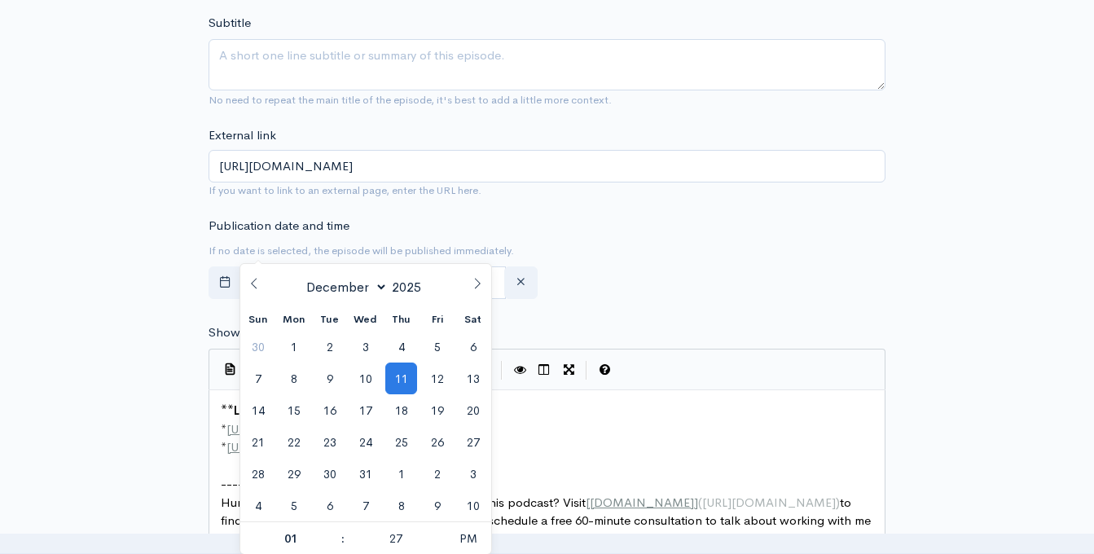
click at [597, 256] on div "Publication date and time If no date is selected, the episode will be published…" at bounding box center [547, 262] width 696 height 90
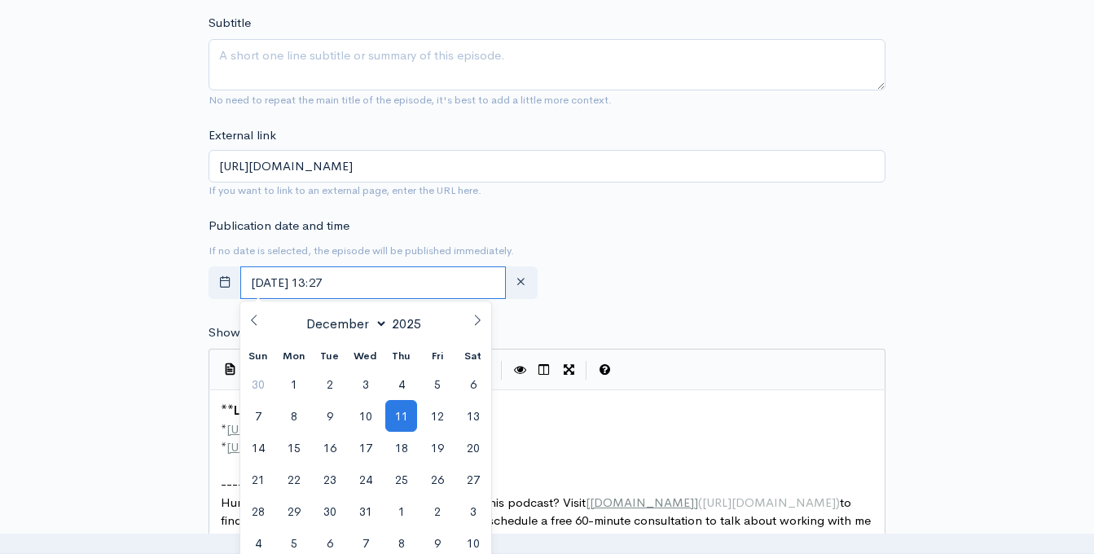
click at [350, 277] on input "December, 11 2025 13:27" at bounding box center [372, 282] width 265 height 33
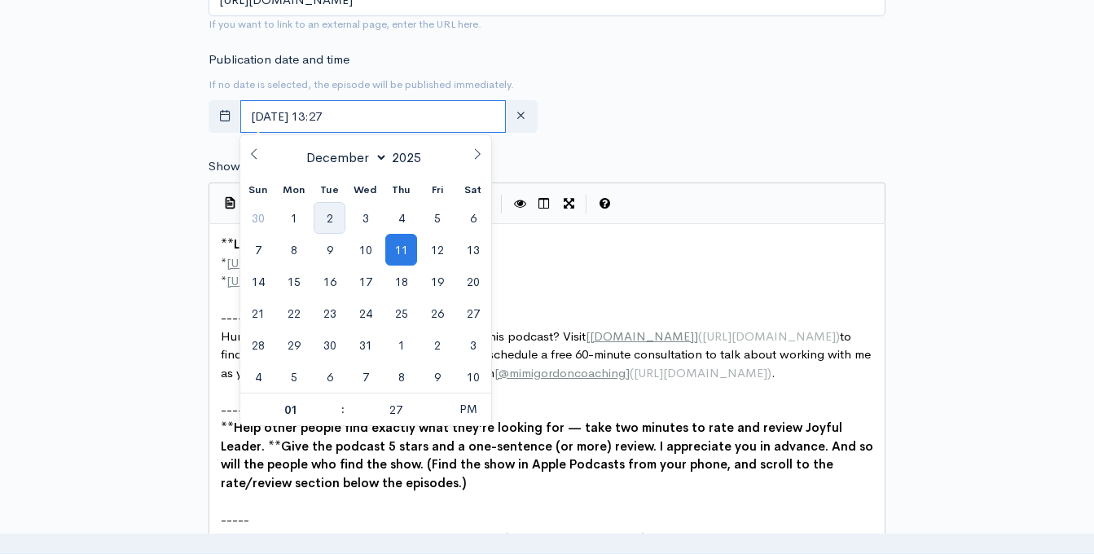
scroll to position [936, 0]
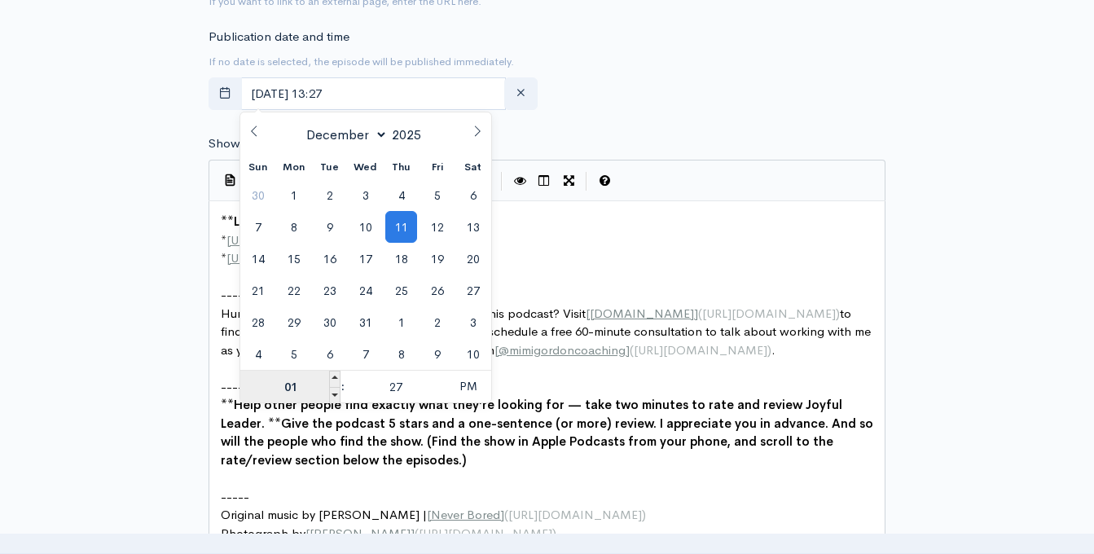
click at [294, 390] on input "01" at bounding box center [290, 386] width 100 height 33
type input "5"
type input "December, 11 2025 17:27"
type input "05"
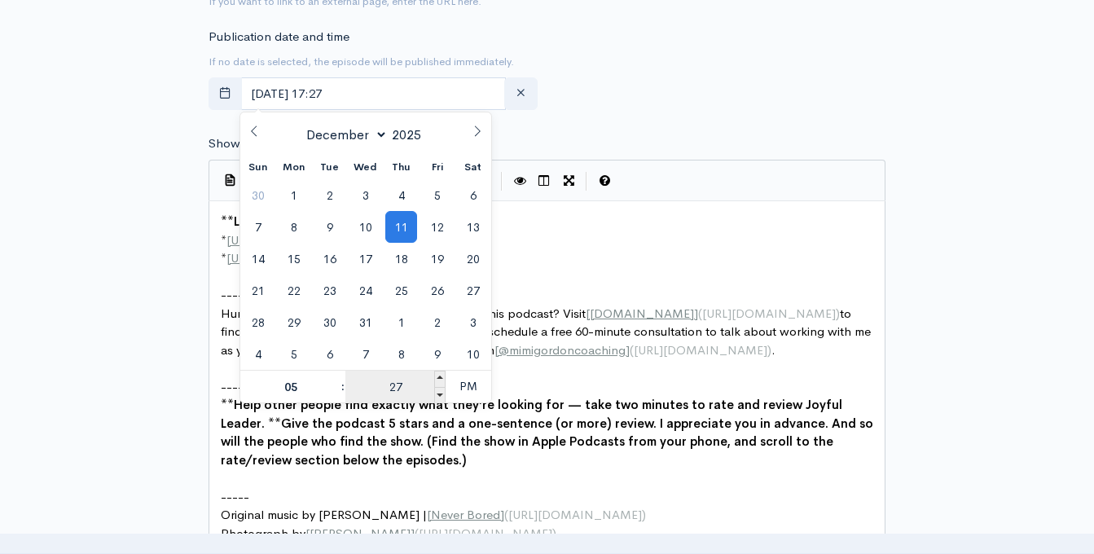
click at [400, 387] on input "27" at bounding box center [395, 386] width 100 height 33
type input "00"
click at [454, 386] on span "PM" at bounding box center [467, 386] width 45 height 33
type input "December, 11 2025 05:00"
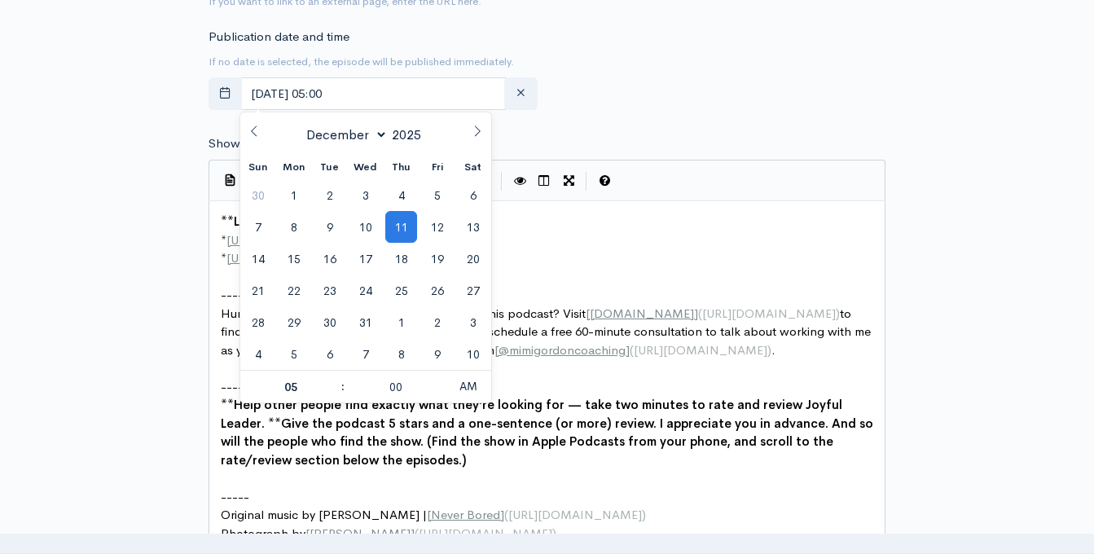
click at [658, 104] on div "Publication date and time If no date is selected, the episode will be published…" at bounding box center [547, 73] width 696 height 90
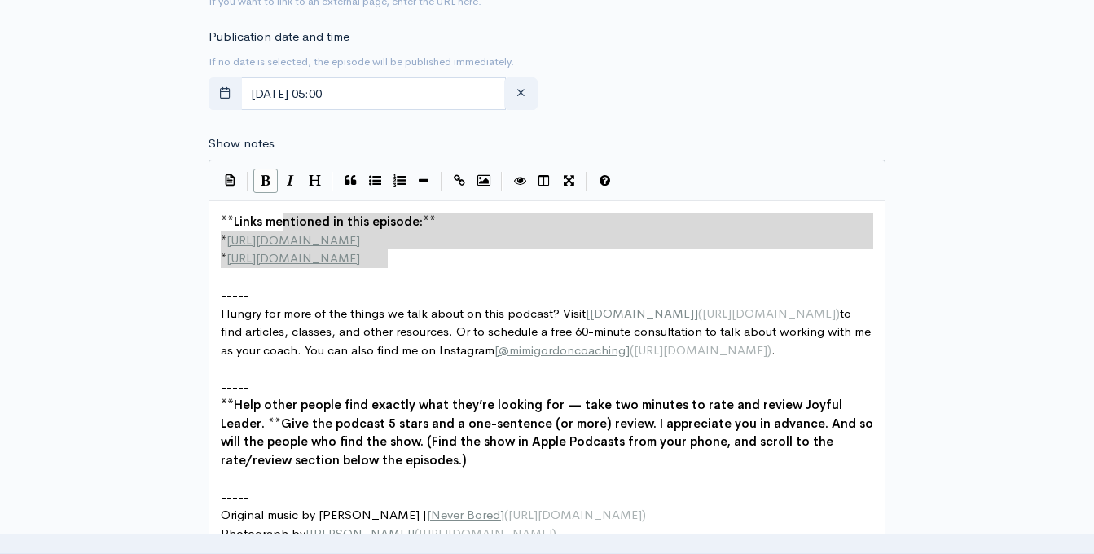
scroll to position [6, 0]
type textarea "**Links mentioned in this episode:** * http://example.com * http://second-examp…"
drag, startPoint x: 399, startPoint y: 259, endPoint x: 208, endPoint y: 200, distance: 199.3
paste textarea
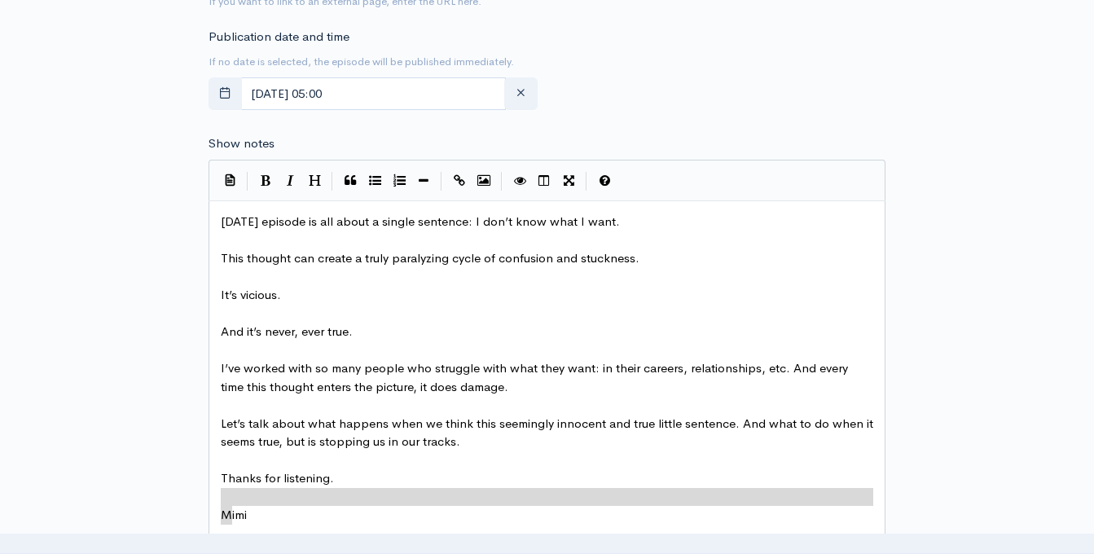
type textarea "Mimi"
drag, startPoint x: 218, startPoint y: 494, endPoint x: 237, endPoint y: 519, distance: 30.8
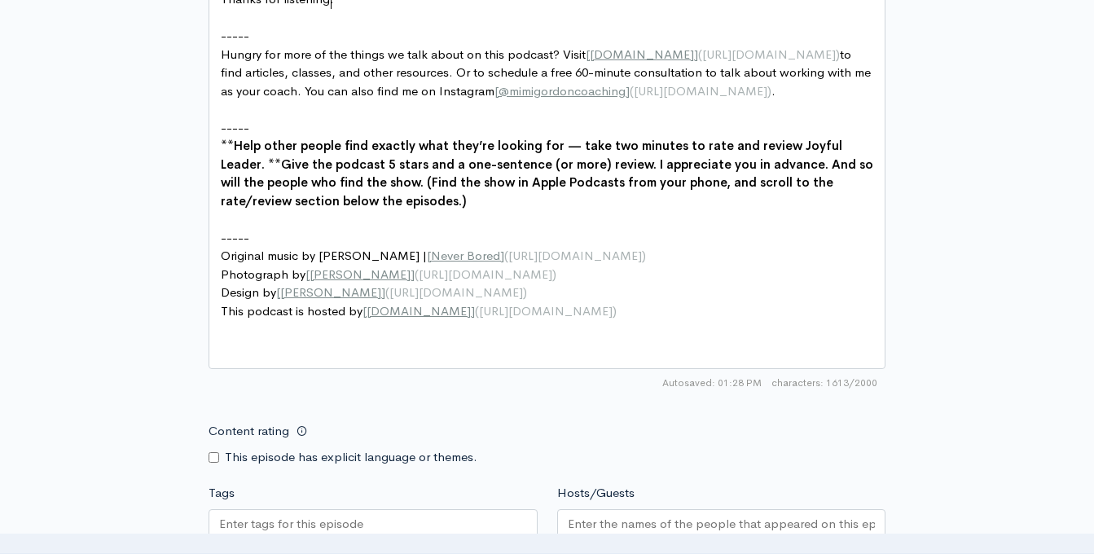
scroll to position [1606, 0]
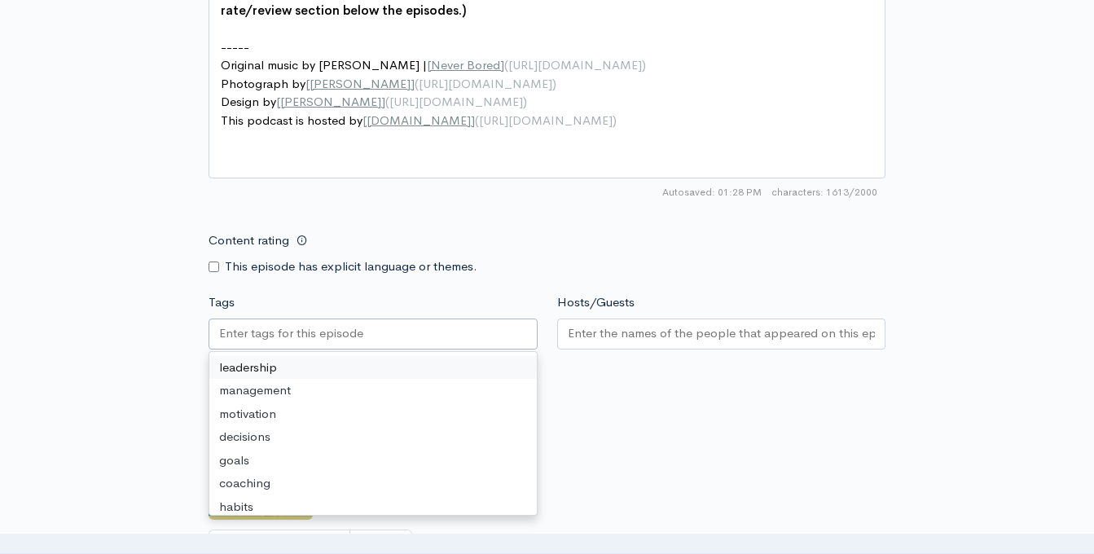
click at [379, 337] on div at bounding box center [372, 333] width 329 height 31
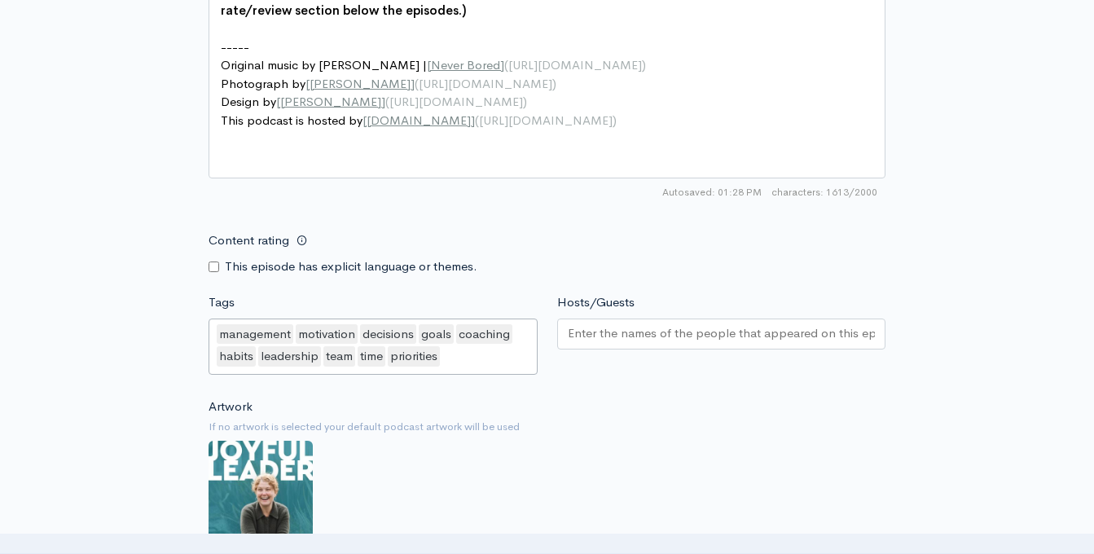
click at [640, 331] on input "Hosts/Guests" at bounding box center [722, 333] width 308 height 19
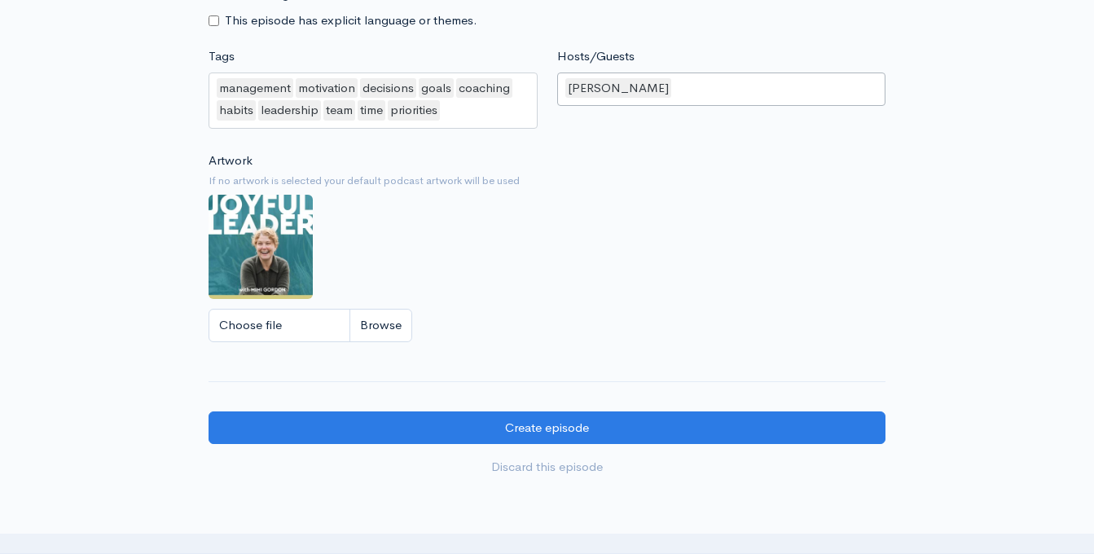
scroll to position [2013, 0]
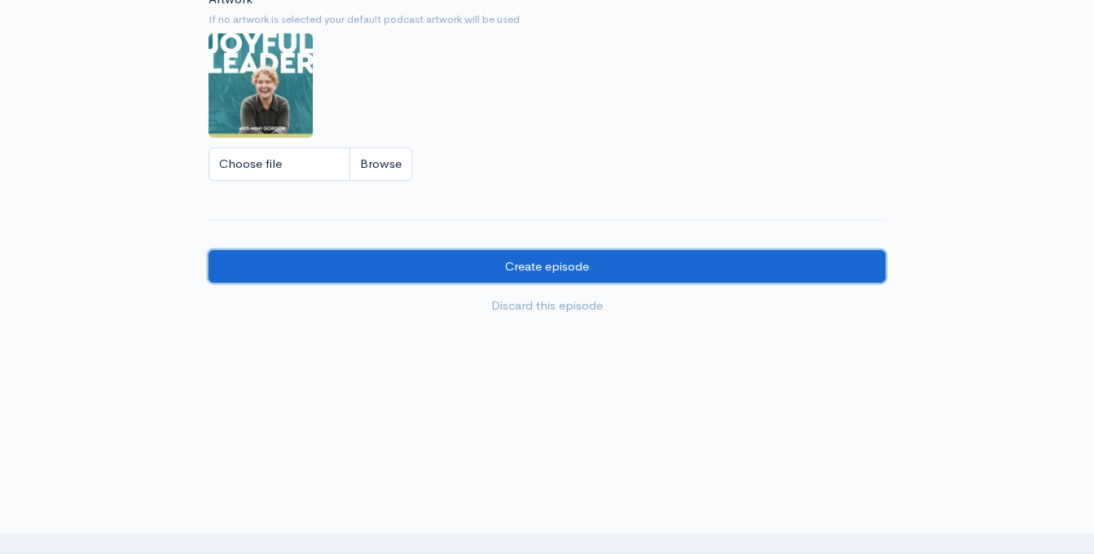
click at [579, 272] on input "Create episode" at bounding box center [546, 266] width 677 height 33
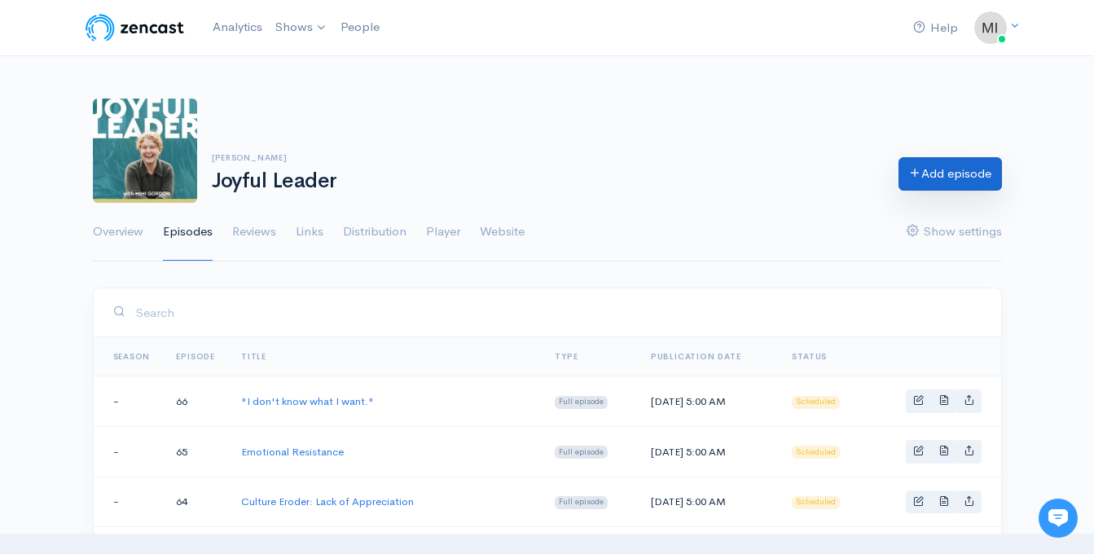
click at [936, 174] on link "Add episode" at bounding box center [949, 173] width 103 height 33
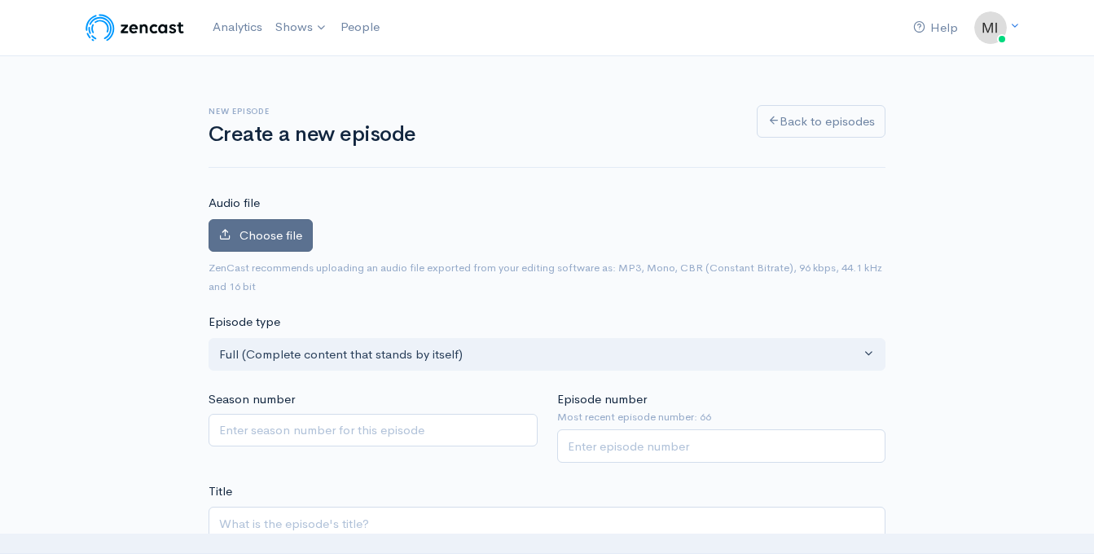
click at [277, 227] on span "Choose file" at bounding box center [270, 234] width 63 height 15
click at [0, 0] on input "Choose file" at bounding box center [0, 0] width 0 height 0
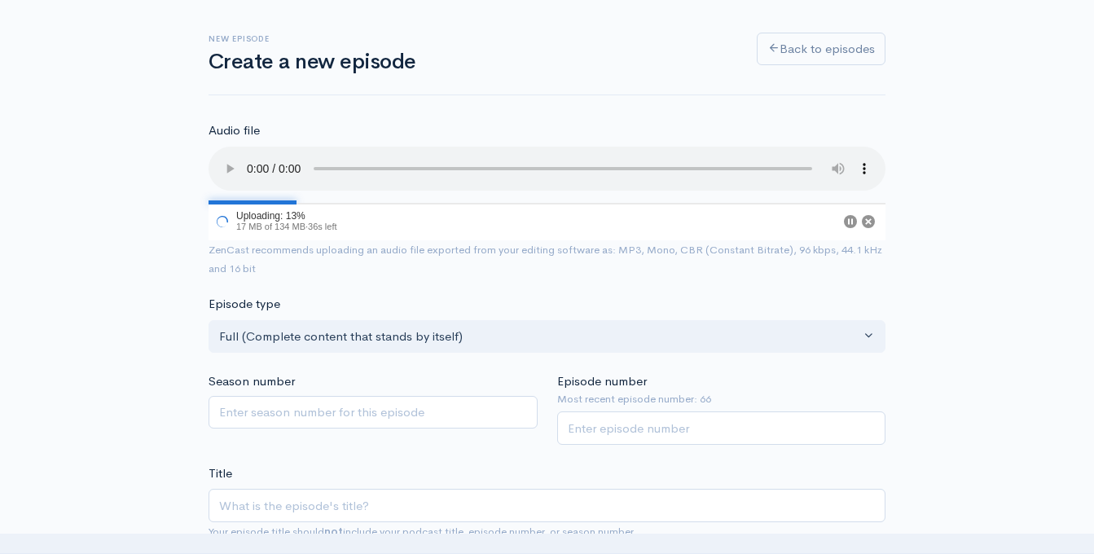
scroll to position [147, 0]
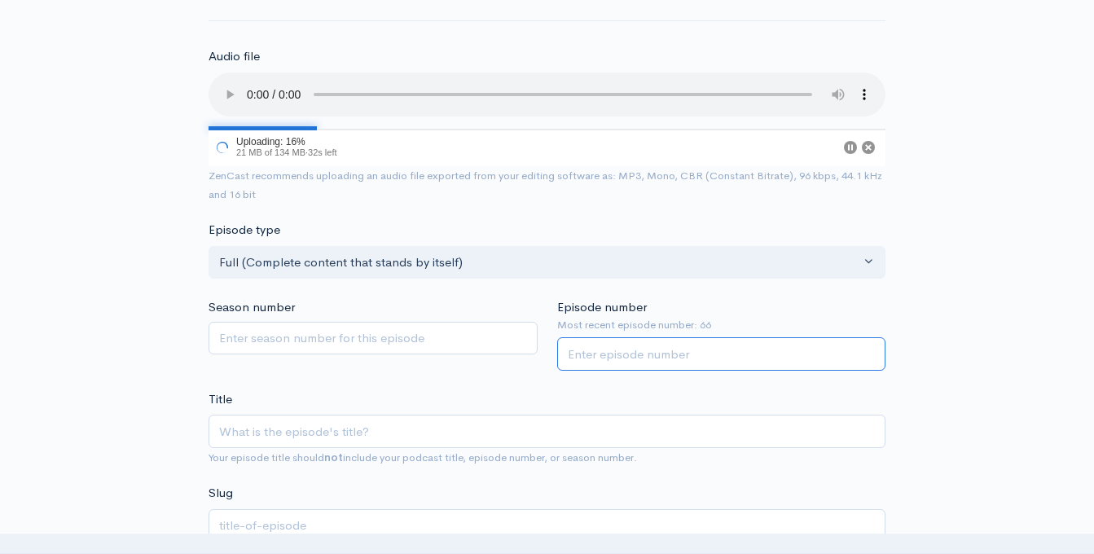
click at [652, 351] on input "Episode number" at bounding box center [721, 353] width 329 height 33
type input "67"
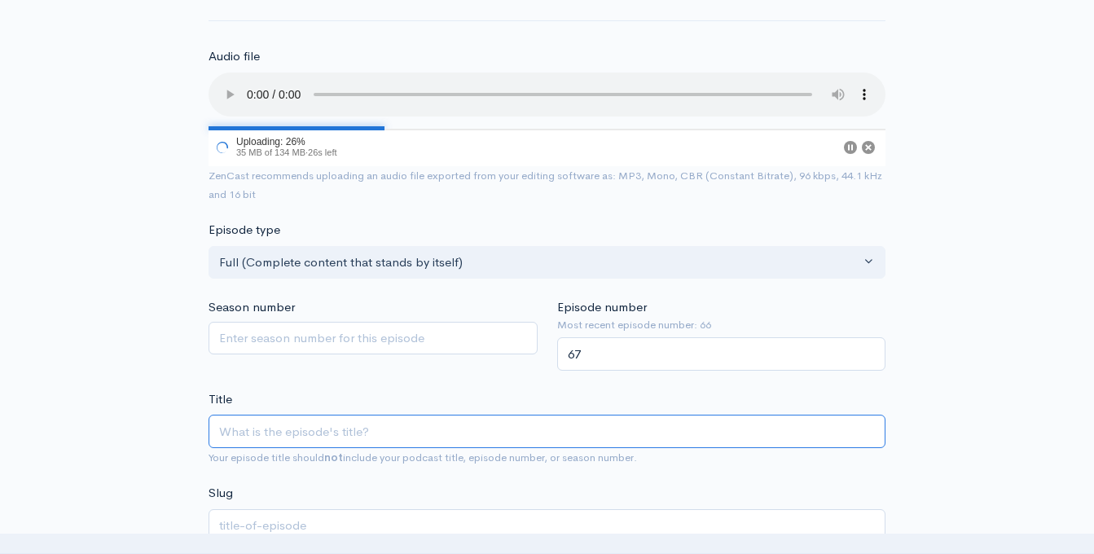
click at [402, 424] on input "Title" at bounding box center [546, 430] width 677 height 33
type input "V"
type input "v"
type input "Val"
type input "val"
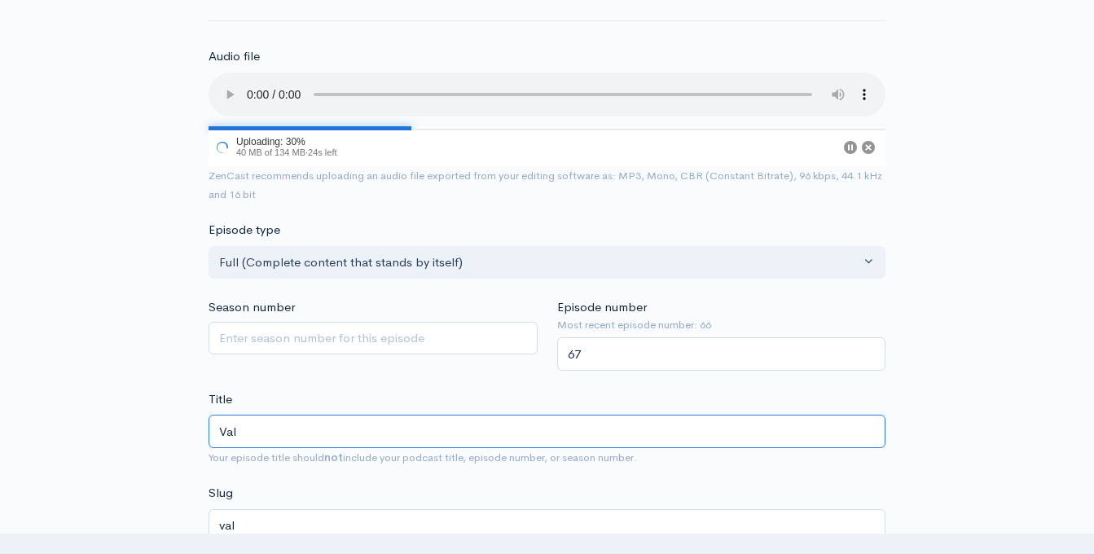
type input "Valu"
type input "valu"
type input "Value"
type input "value"
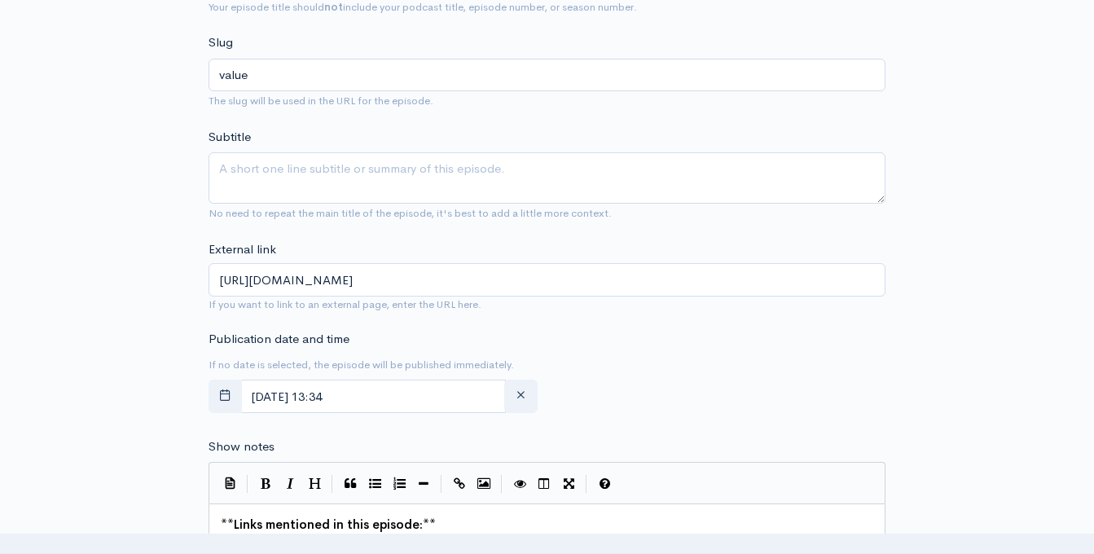
scroll to position [598, 0]
type input "Value"
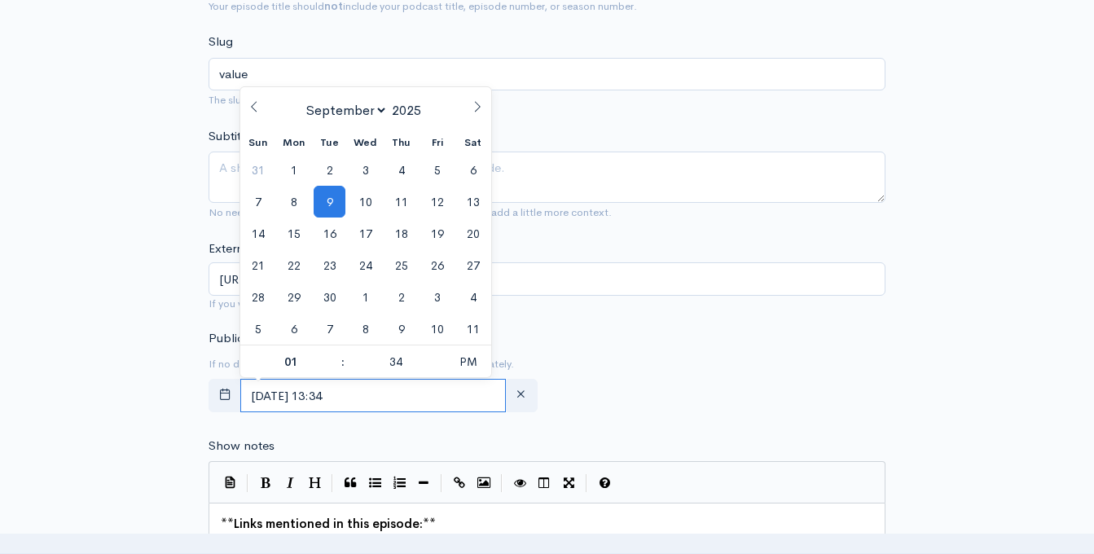
click at [344, 392] on input "September, 09 2025 13:34" at bounding box center [372, 395] width 265 height 33
click at [476, 101] on icon at bounding box center [476, 106] width 11 height 11
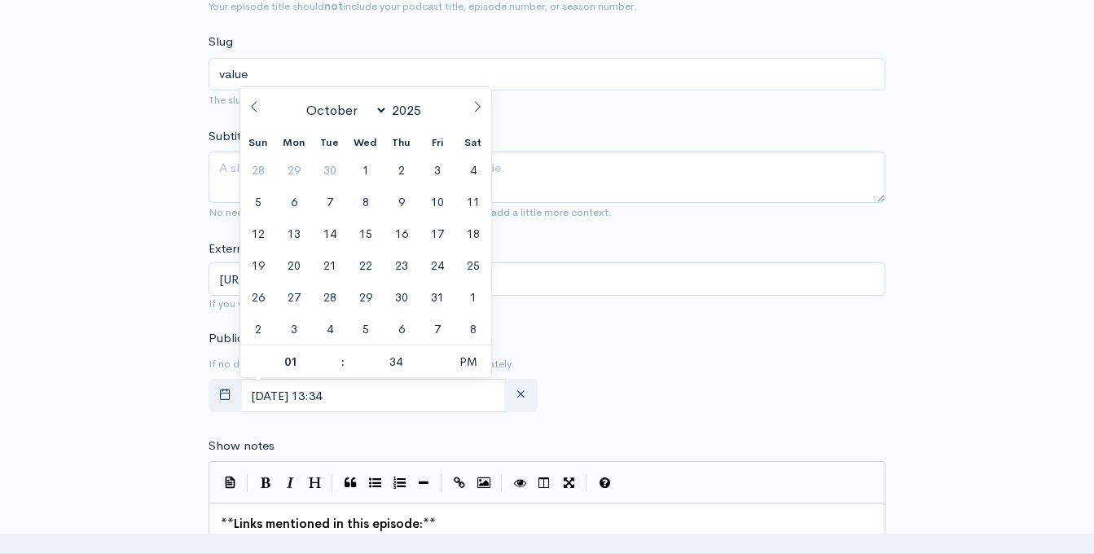
click at [476, 101] on icon at bounding box center [476, 106] width 11 height 11
select select "11"
click at [406, 231] on span "18" at bounding box center [401, 233] width 32 height 32
type input "December, 18 2025 13:34"
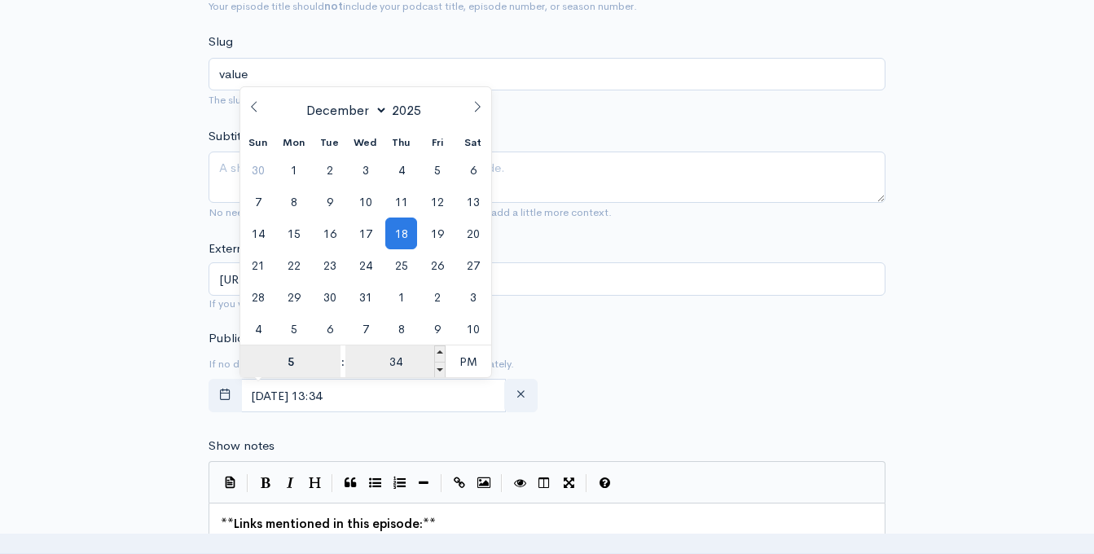
type input "5"
type input "December, 18 2025 17:34"
type input "05"
click at [396, 364] on input "34" at bounding box center [395, 361] width 100 height 33
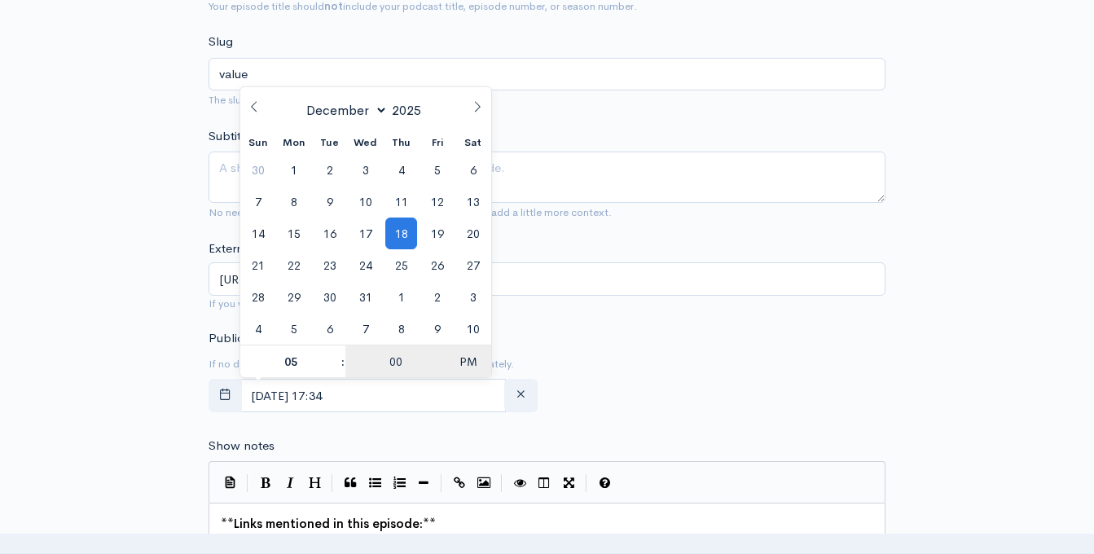
type input "00"
click at [471, 365] on span "PM" at bounding box center [467, 361] width 45 height 33
type input "December, 18 2025 05:00"
click at [598, 334] on div "Publication date and time If no date is selected, the episode will be published…" at bounding box center [547, 374] width 696 height 90
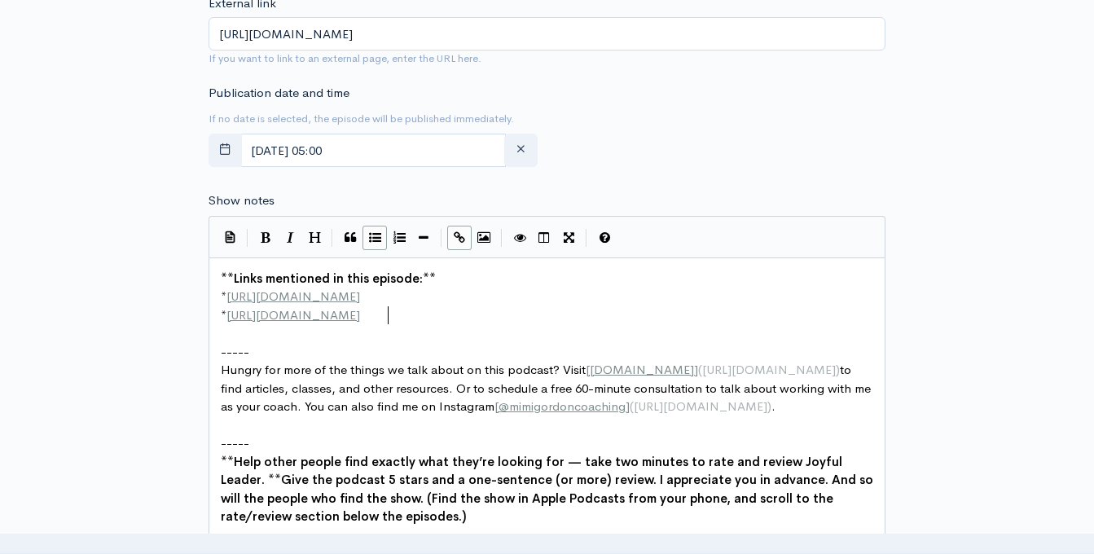
scroll to position [6, 0]
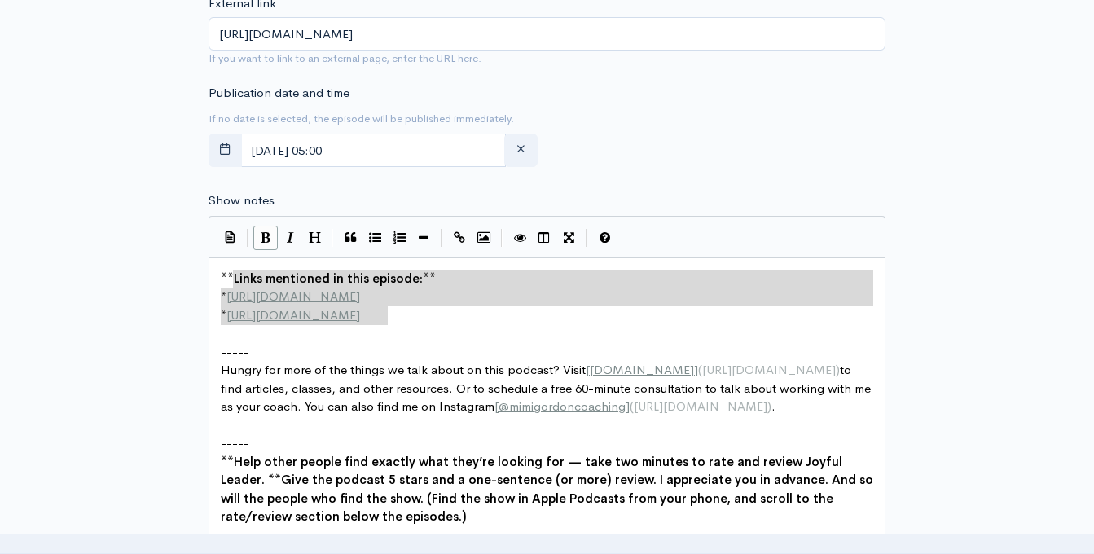
type textarea "**Links mentioned in this episode:** * http://example.com * http://second-examp…"
drag, startPoint x: 401, startPoint y: 317, endPoint x: 181, endPoint y: 270, distance: 224.9
paste textarea
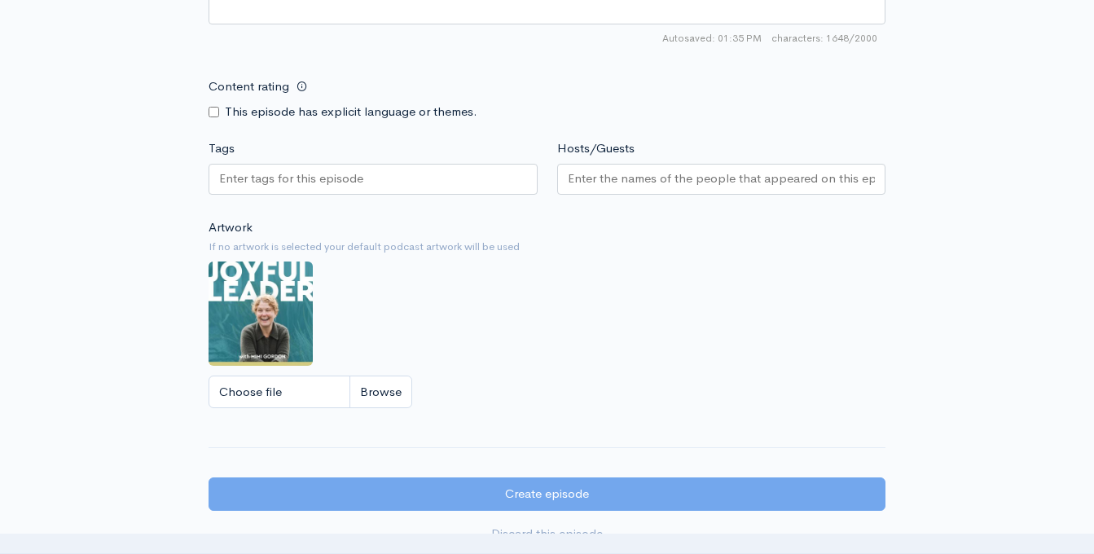
scroll to position [1633, 0]
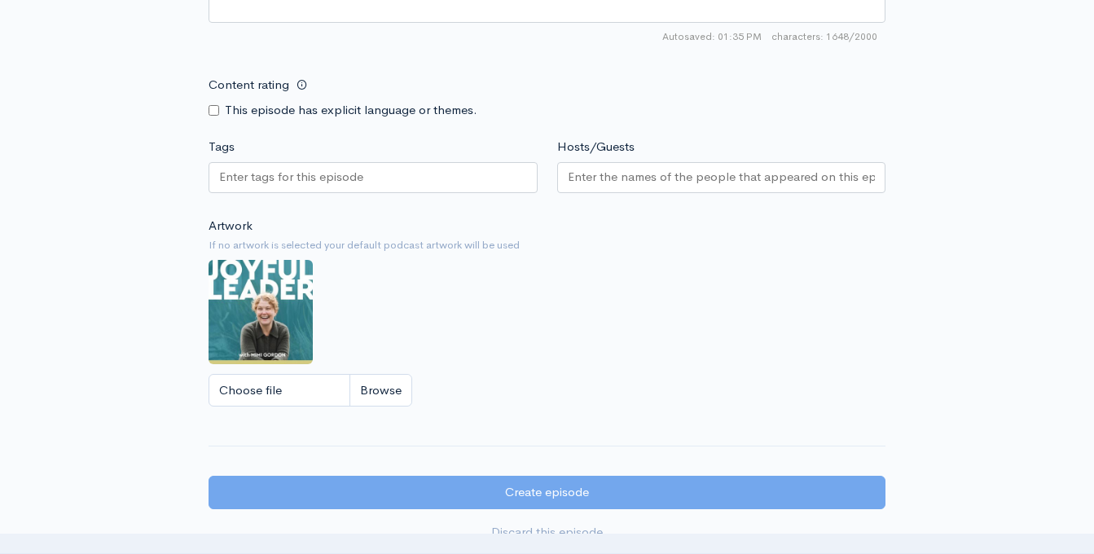
click at [353, 174] on input "Tags" at bounding box center [292, 177] width 147 height 19
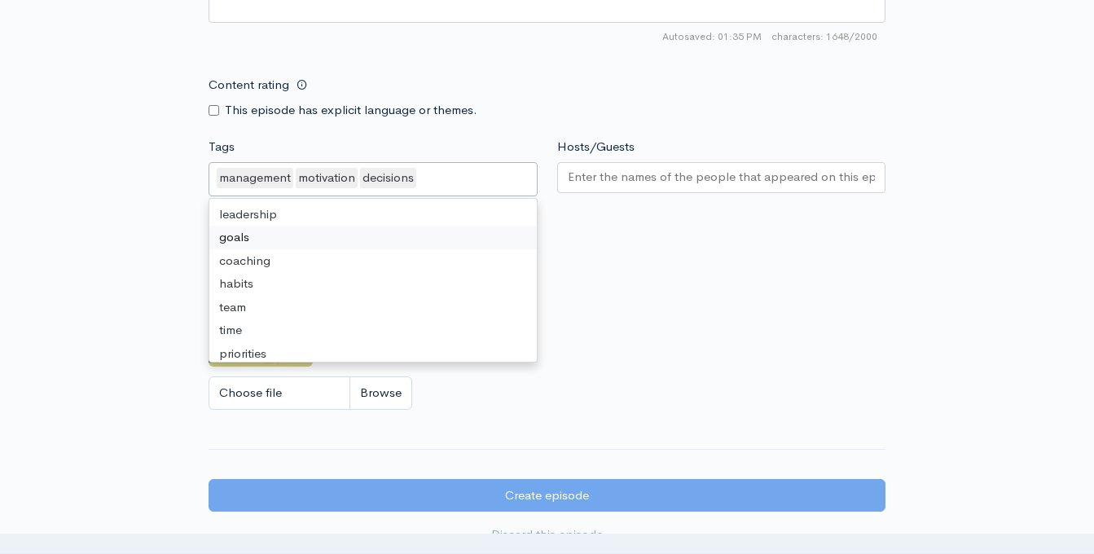
scroll to position [1670, 0]
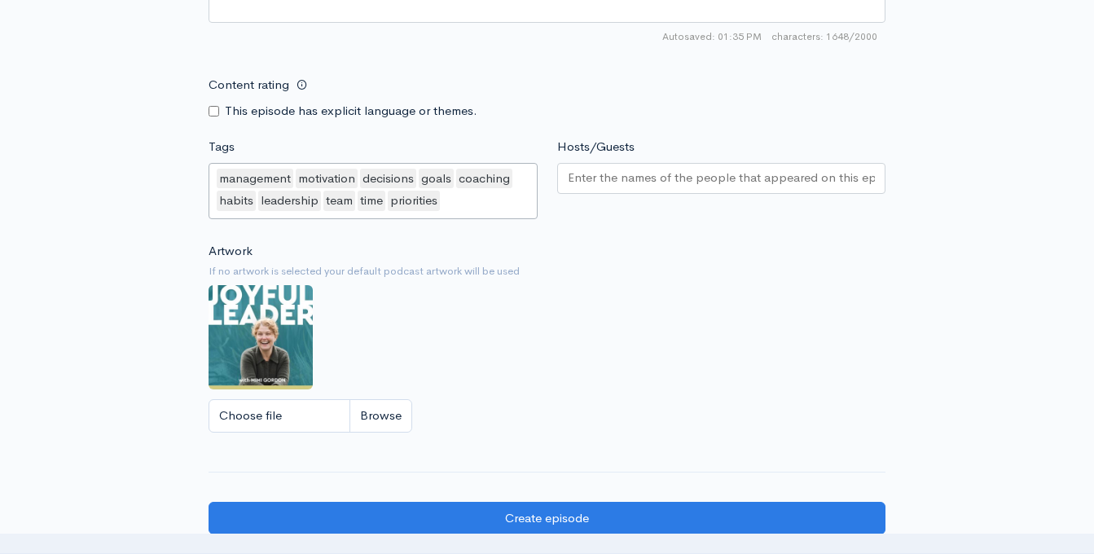
click at [634, 174] on input "Hosts/Guests" at bounding box center [722, 178] width 308 height 19
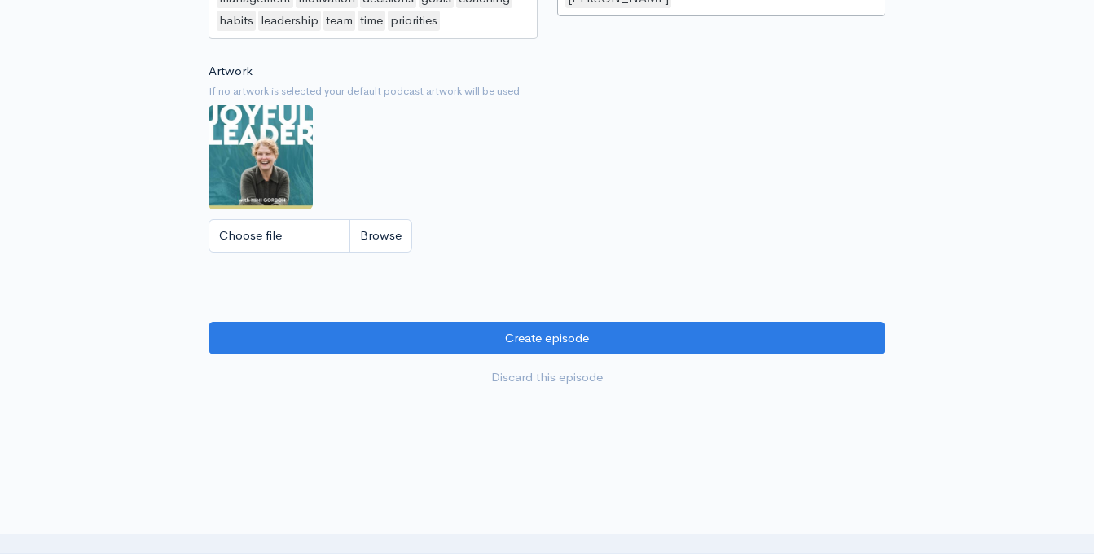
scroll to position [1863, 0]
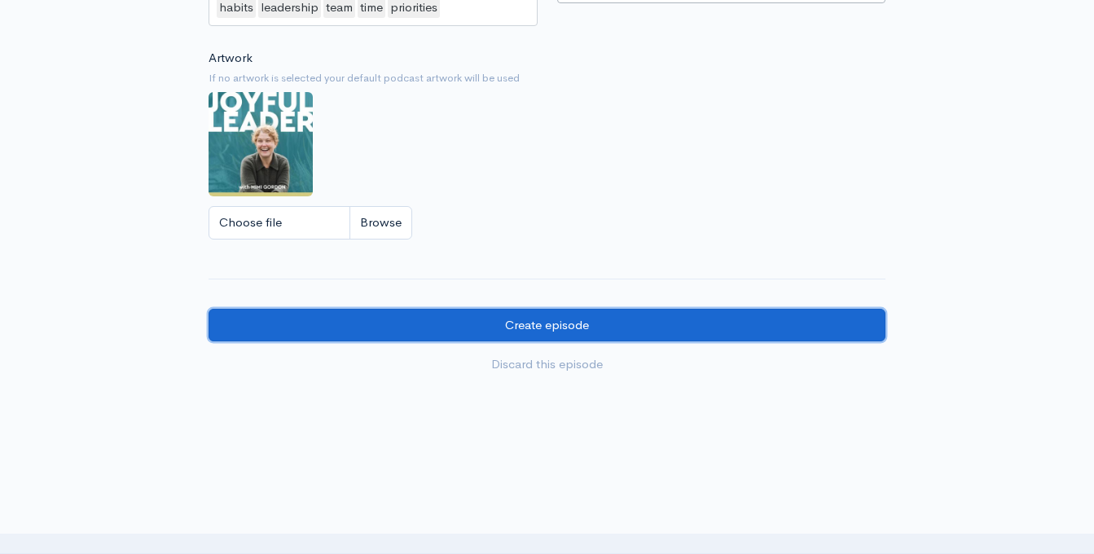
click at [539, 322] on input "Create episode" at bounding box center [546, 325] width 677 height 33
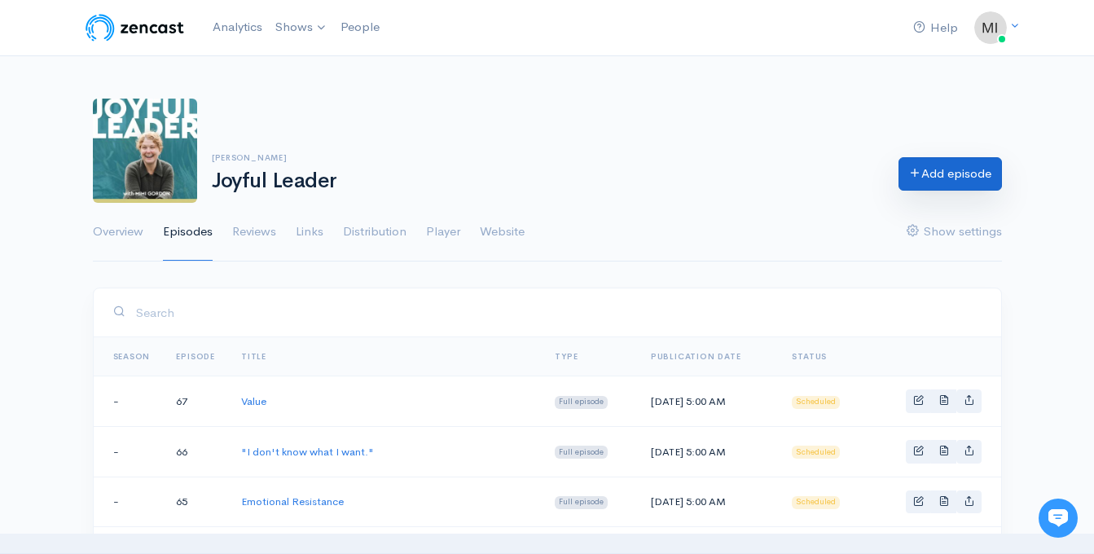
click at [953, 167] on link "Add episode" at bounding box center [949, 173] width 103 height 33
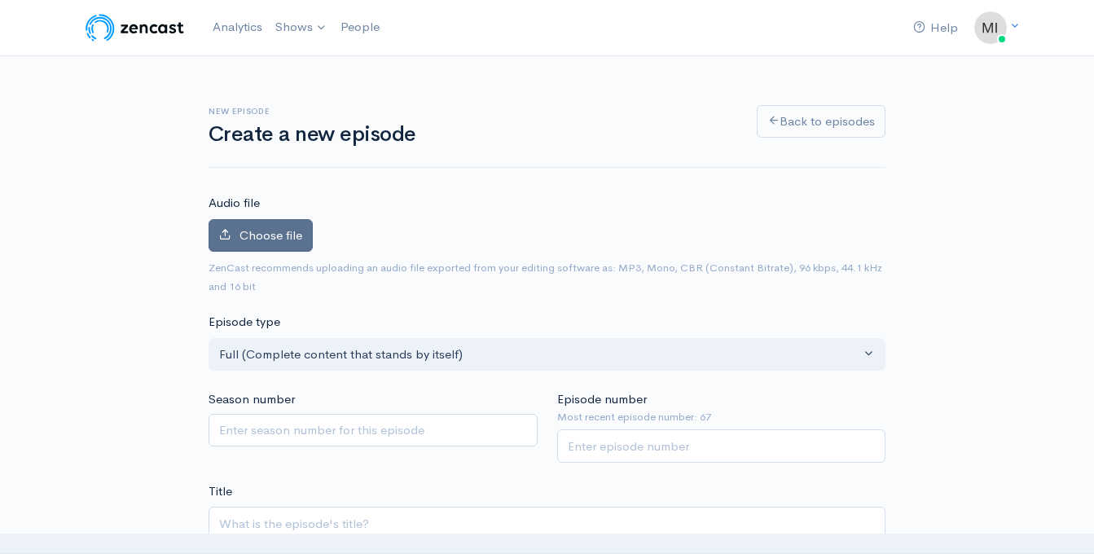
click at [255, 240] on span "Choose file" at bounding box center [270, 234] width 63 height 15
click at [0, 0] on input "Choose file" at bounding box center [0, 0] width 0 height 0
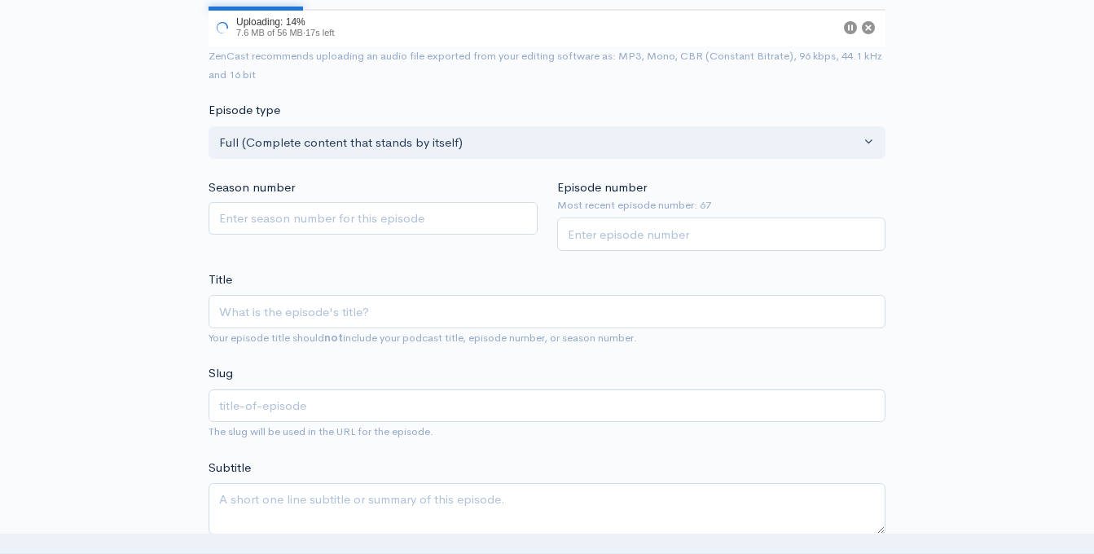
scroll to position [275, 0]
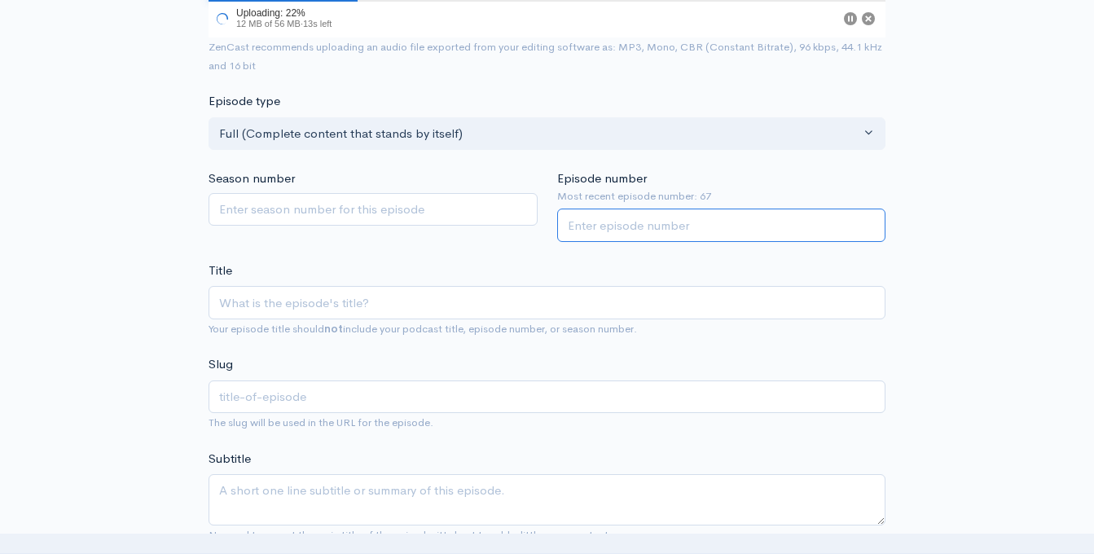
click at [639, 230] on input "Episode number" at bounding box center [721, 224] width 329 height 33
type input "68"
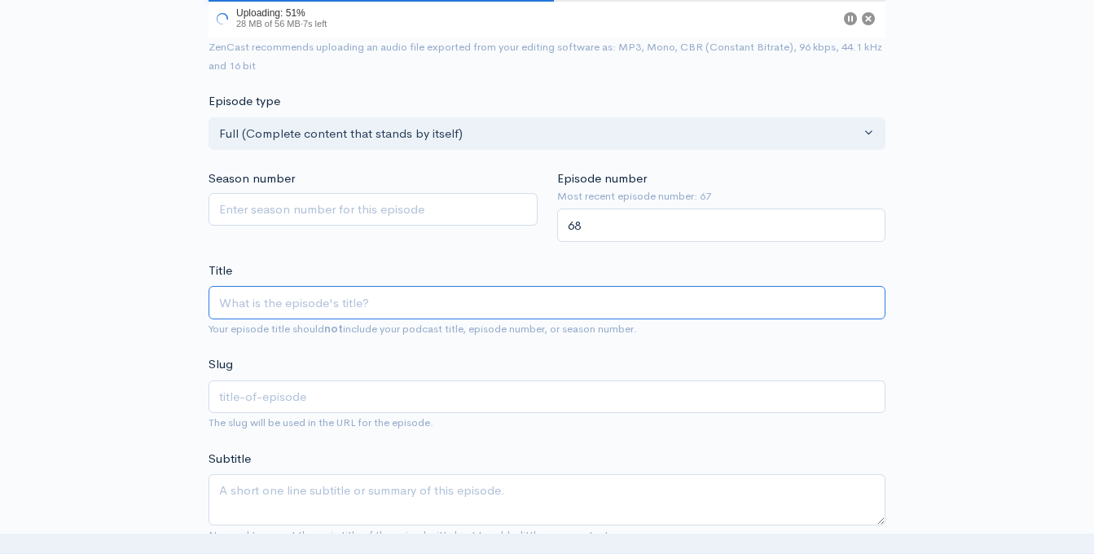
click at [313, 301] on input "Title" at bounding box center [546, 302] width 677 height 33
type input "A"
type input "a"
type input "A L"
type input "a-l"
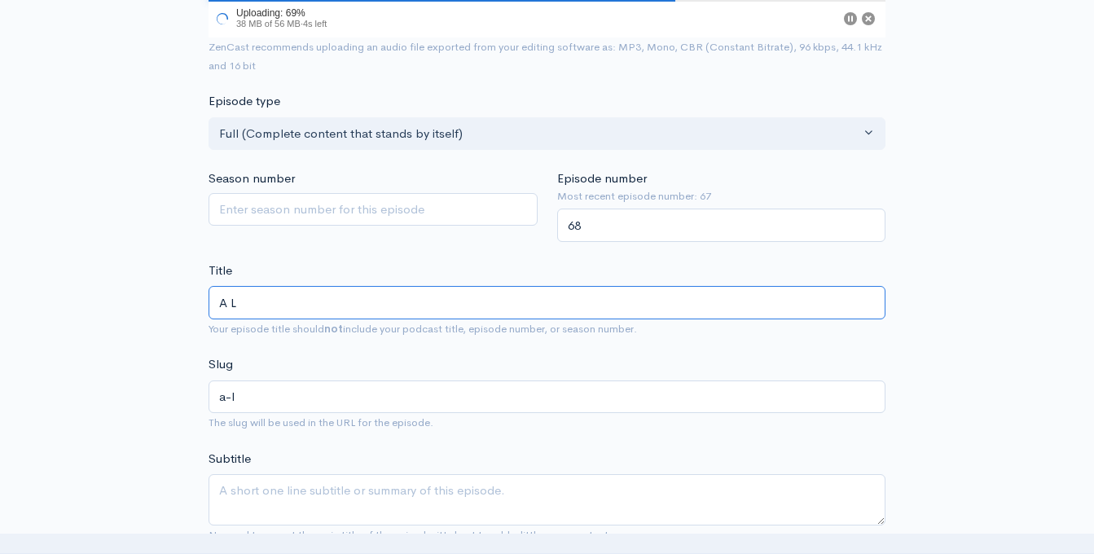
type input "A Lo"
type input "a-lo"
type input "A Lov"
type input "a-lov"
type input "A Love"
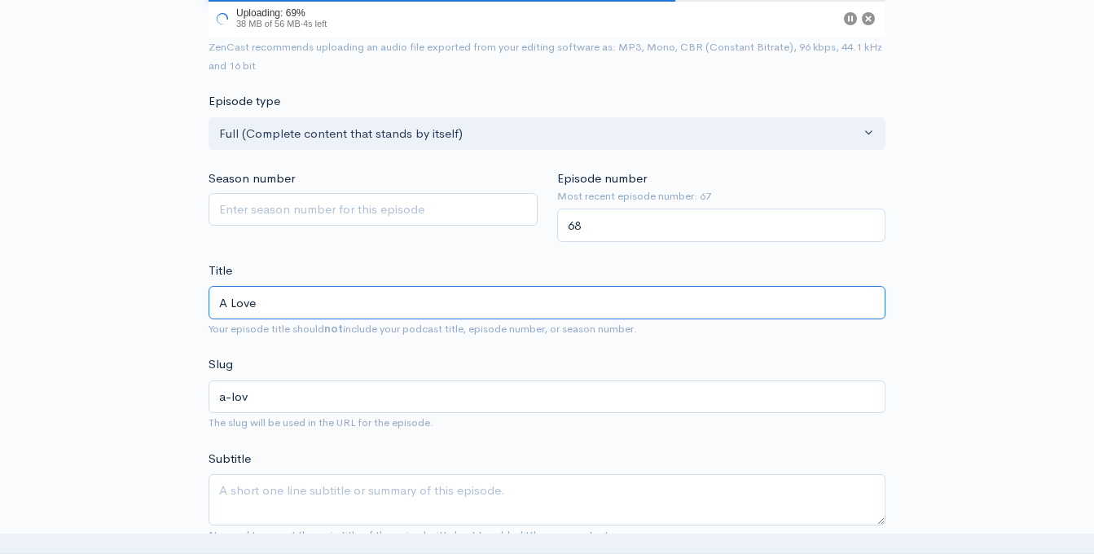
type input "a-love"
type input "A Lovel"
type input "a-lovel"
type input "A Lovely"
type input "a-lovely"
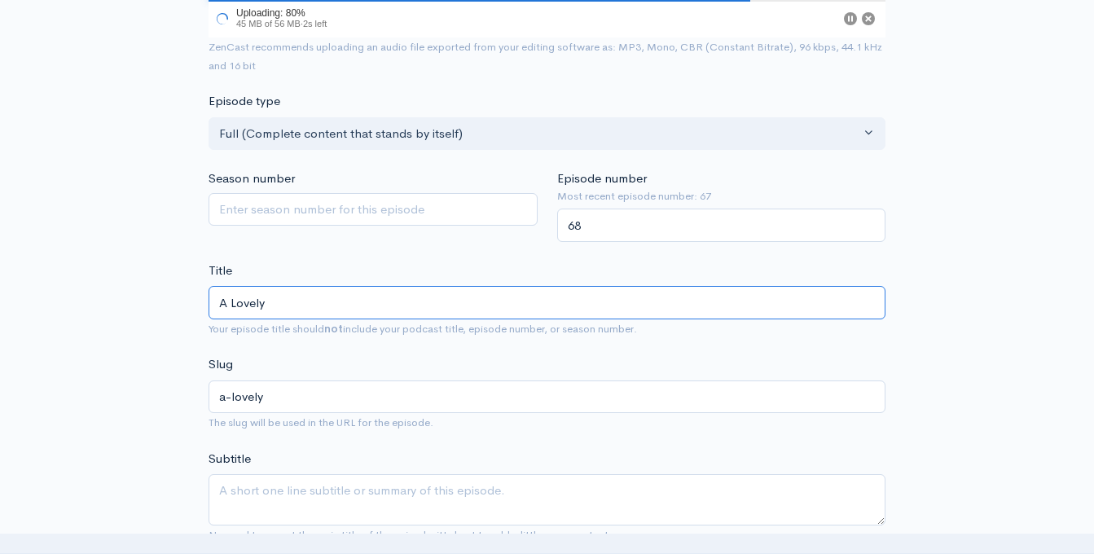
type input "A Lovely L"
type input "a-lovely-l"
type input "A Lovely Li"
type input "a-lovely-li"
type input "A Lovely Lit"
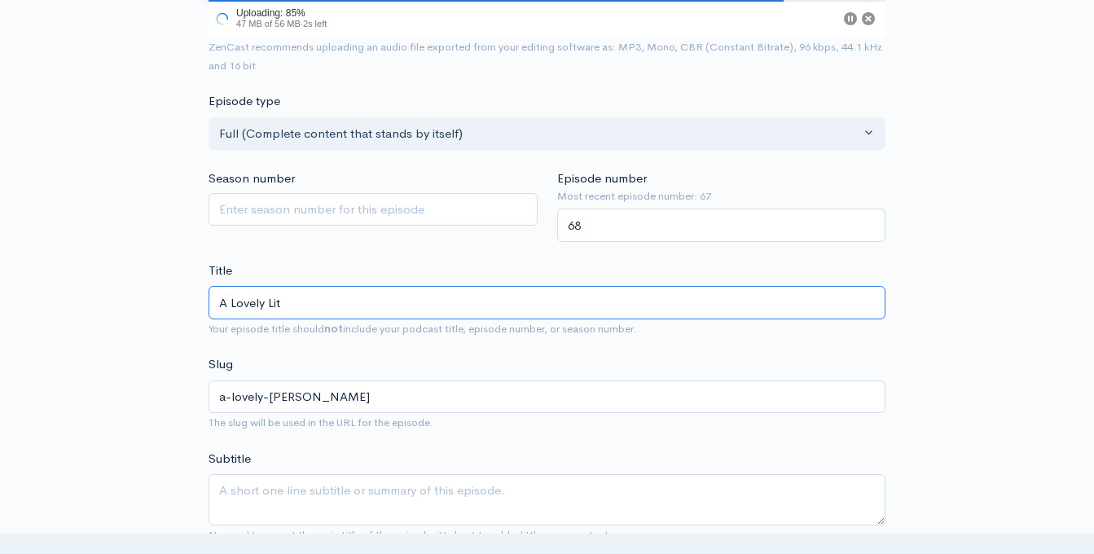
type input "a-lovely-lit"
type input "A Lovely Litt"
type input "a-lovely-litt"
type input "A Lovely Littl"
type input "a-lovely-littl"
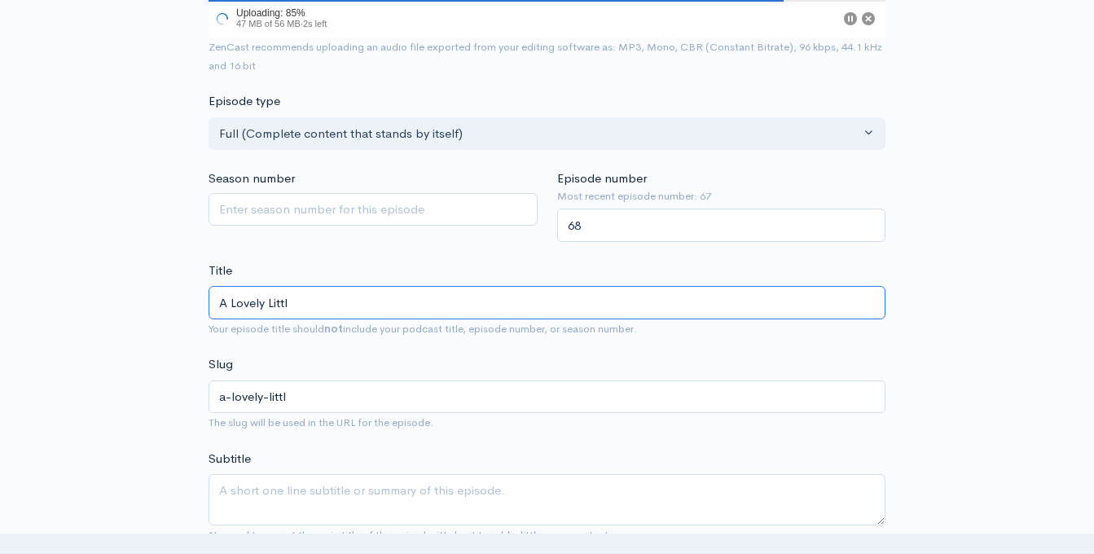
type input "A Lovely Little"
type input "a-lovely-little"
type input "A Lovely Little M"
type input "a-lovely-little-m"
type input "A Lovely Little Me"
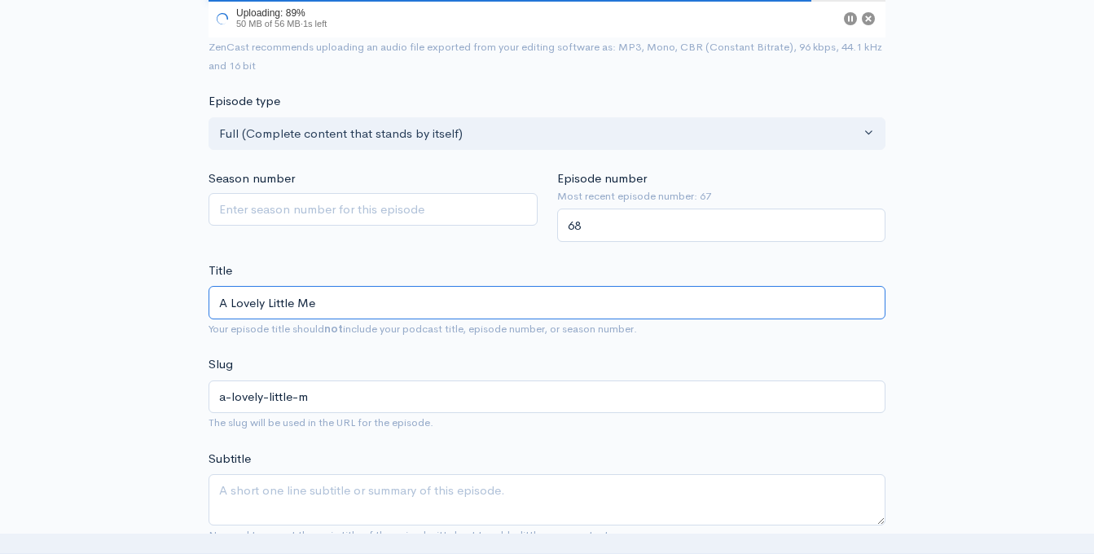
type input "a-lovely-little-me"
type input "A Lovely Little Met"
type input "a-lovely-little-met"
type input "A Lovely Little Meta"
type input "a-lovely-little-meta"
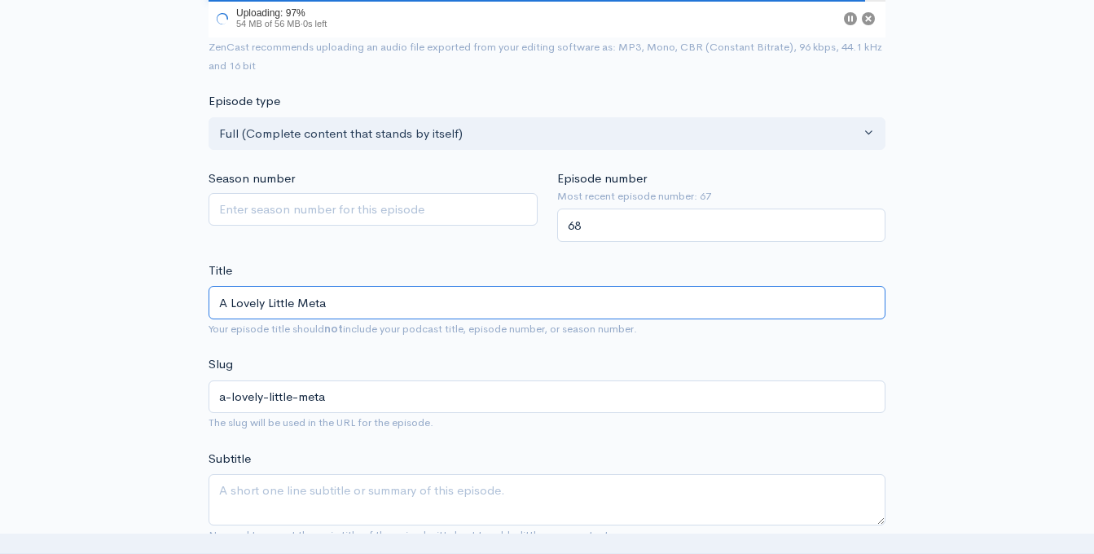
type input "A Lovely Little Metap"
type input "a-lovely-little-metap"
type input "A Lovely Little Metaph"
type input "a-lovely-little-metaph"
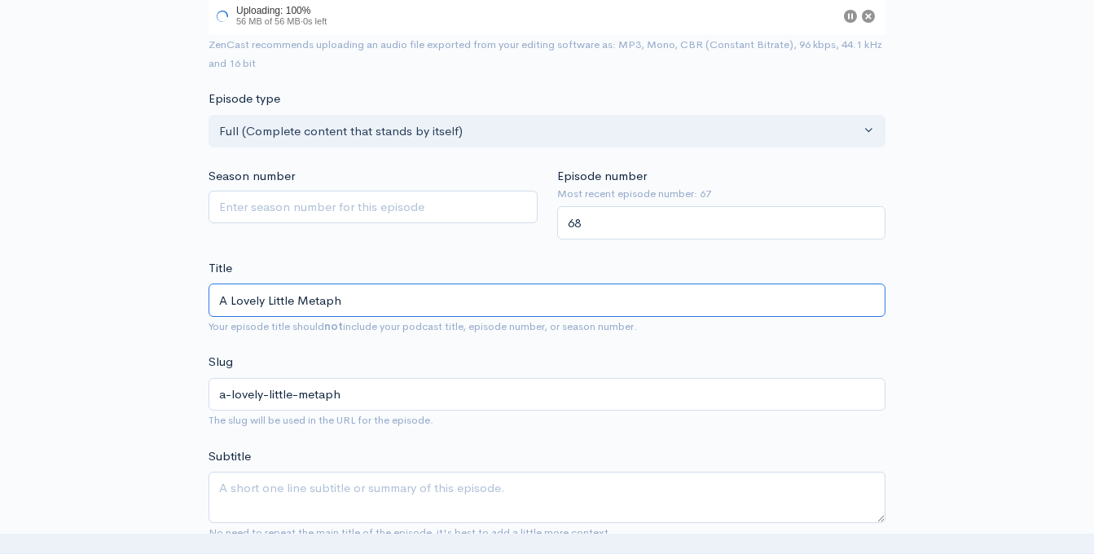
type input "A Lovely Little Metapho"
type input "a-lovely-little-metapho"
type input "A Lovely Little Metaphor"
type input "a-lovely-little-metaphor"
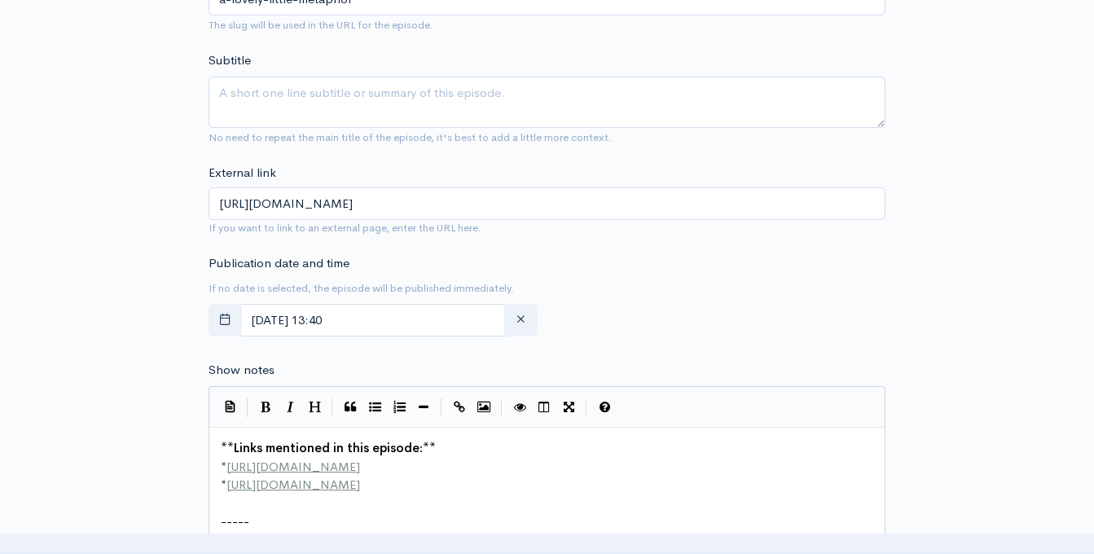
scroll to position [716, 0]
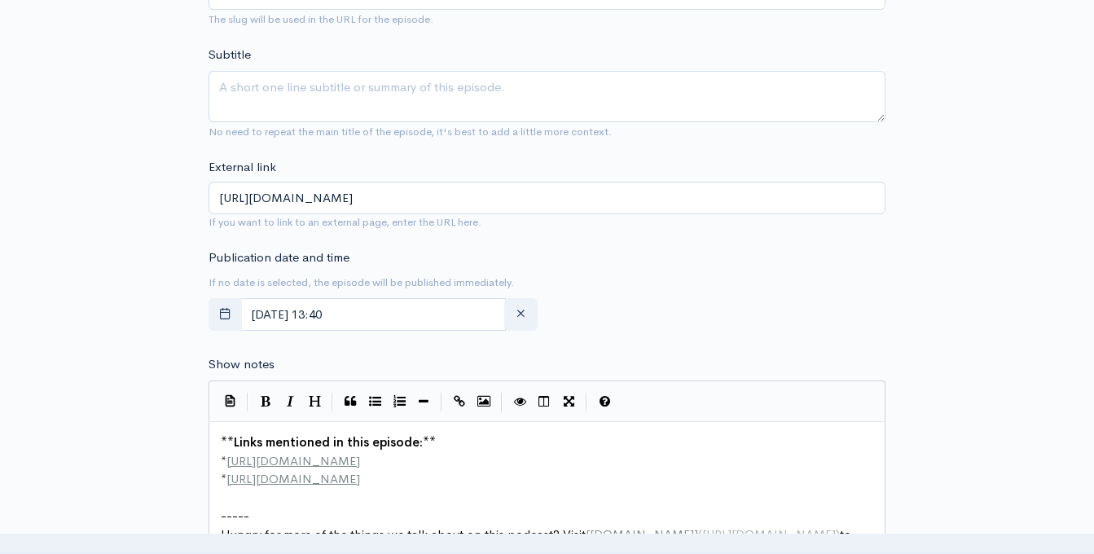
type input "A Lovely Little Metaphor"
click at [436, 313] on input "September, 09 2025 13:40" at bounding box center [372, 314] width 265 height 33
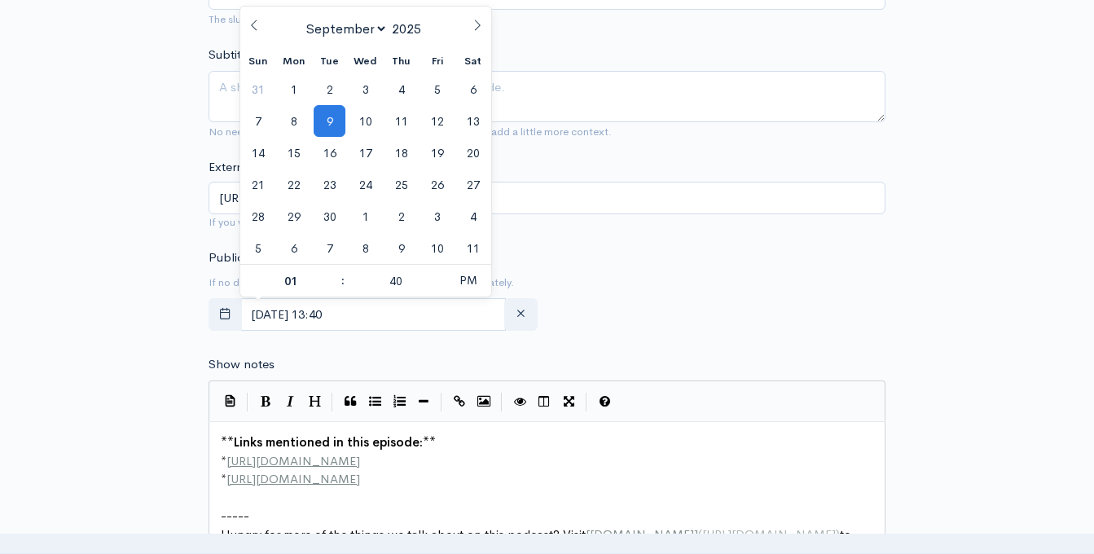
click at [478, 26] on icon at bounding box center [478, 25] width 6 height 11
select select "11"
click at [401, 181] on span "25" at bounding box center [401, 185] width 32 height 32
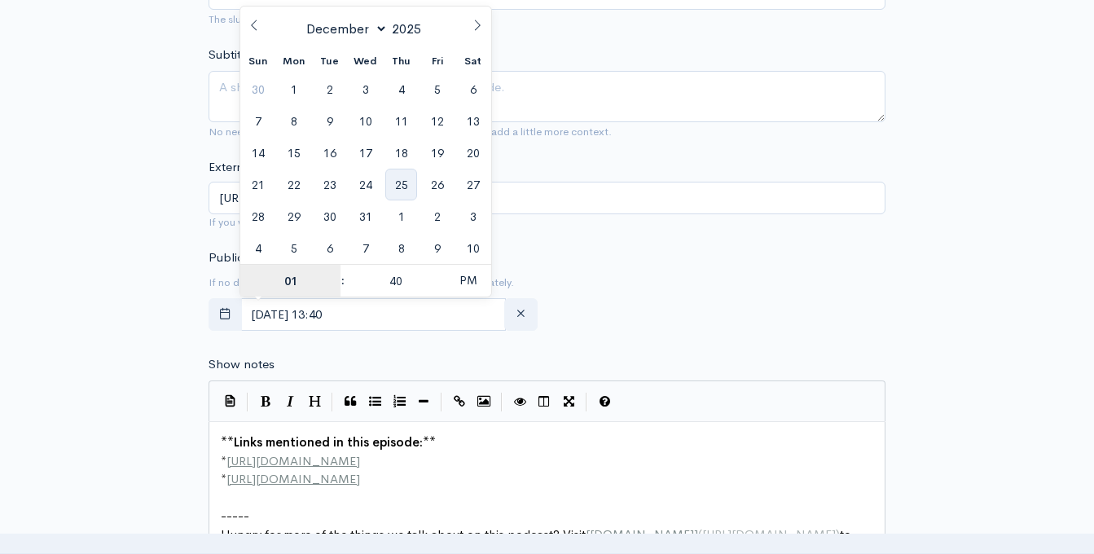
type input "December, 25 2025 13:40"
type input "5"
type input "December, 25 2025 17:40"
type input "05"
click at [396, 279] on input "40" at bounding box center [395, 281] width 100 height 33
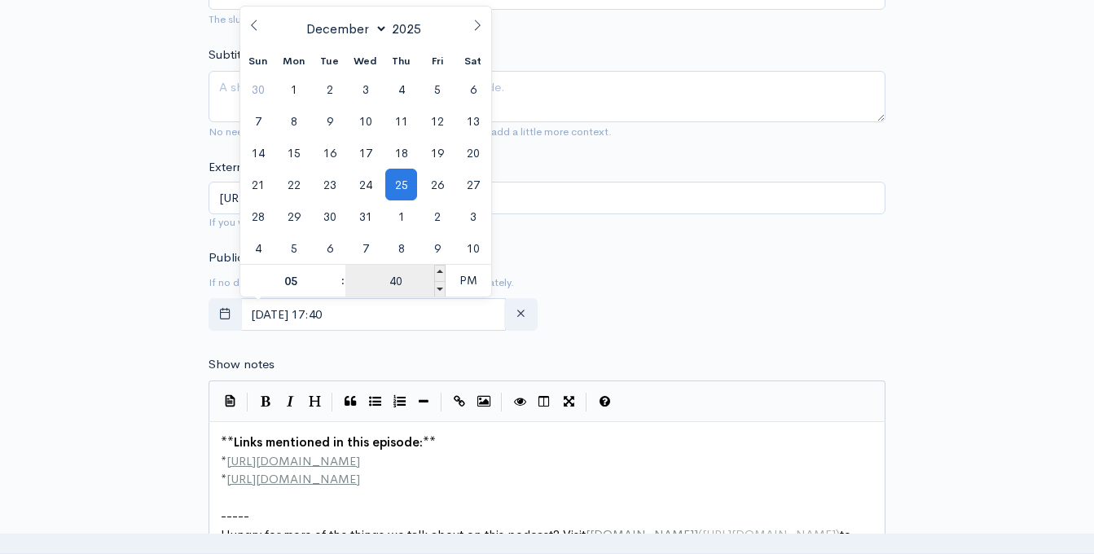
click at [396, 279] on input "40" at bounding box center [395, 281] width 100 height 33
type input "00"
click at [457, 277] on span "PM" at bounding box center [467, 280] width 45 height 33
type input "December, 25 2025 05:00"
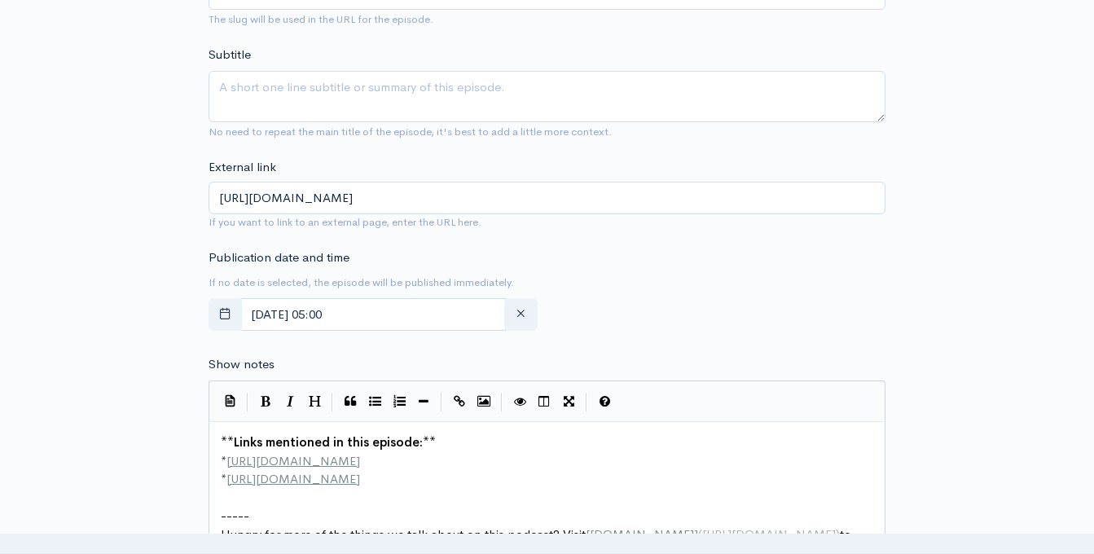
click at [566, 233] on form "Audio file Choose file Episode 67 | 12.25.2025 | A Lovely Little Metaphor.wav 1…" at bounding box center [546, 426] width 677 height 1896
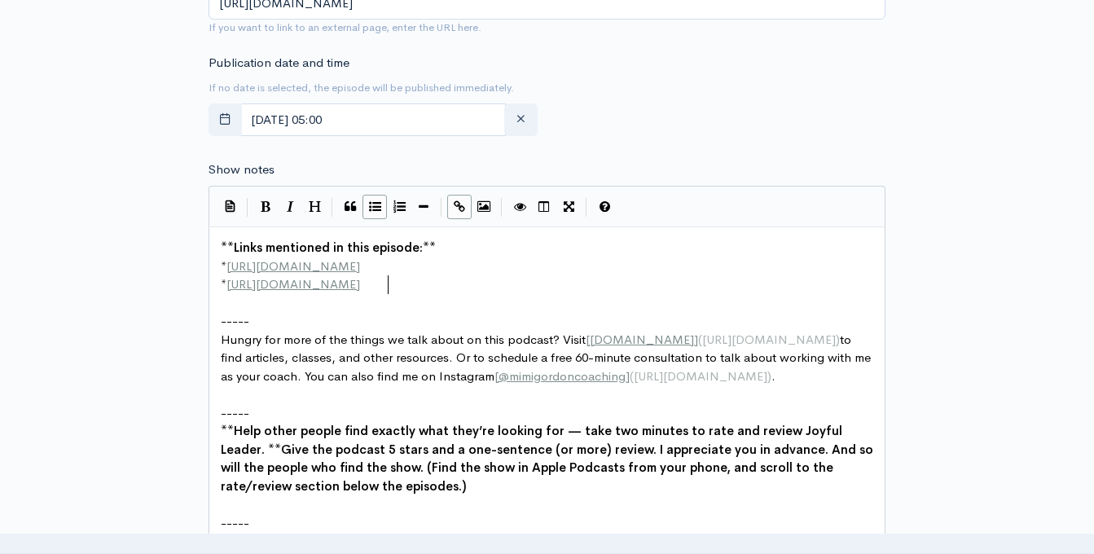
scroll to position [6, 0]
type textarea "**Links mentioned in this episode:** * [URL][DOMAIN_NAME] * [URL][DOMAIN_NAME]"
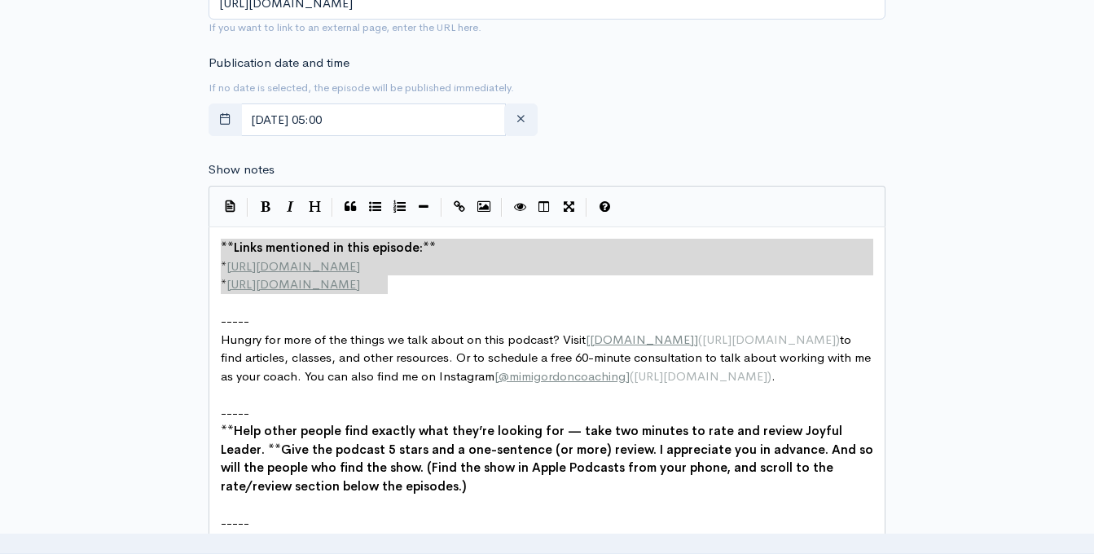
drag, startPoint x: 397, startPoint y: 279, endPoint x: 194, endPoint y: 236, distance: 208.1
paste textarea
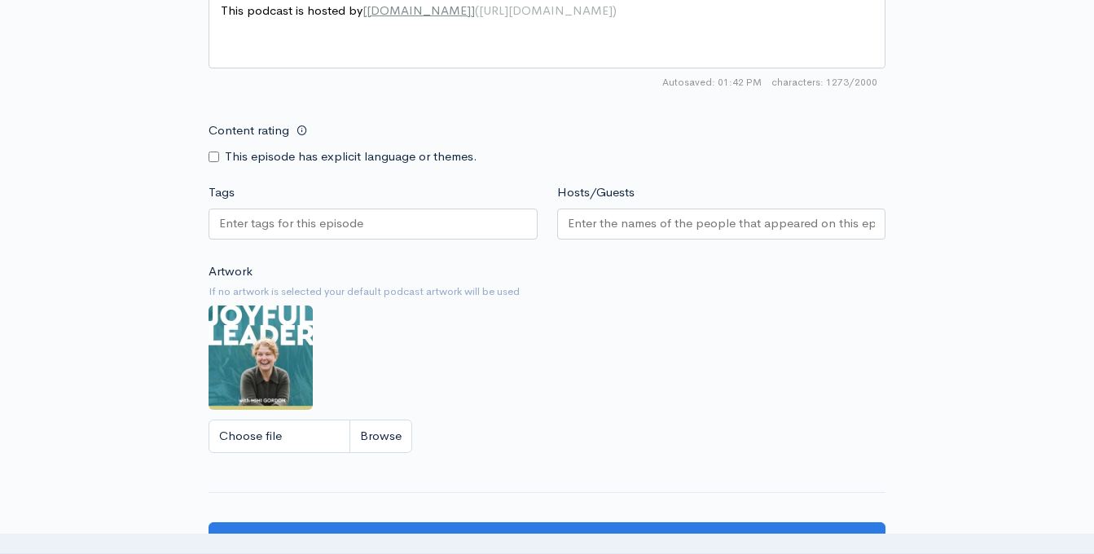
scroll to position [1572, 0]
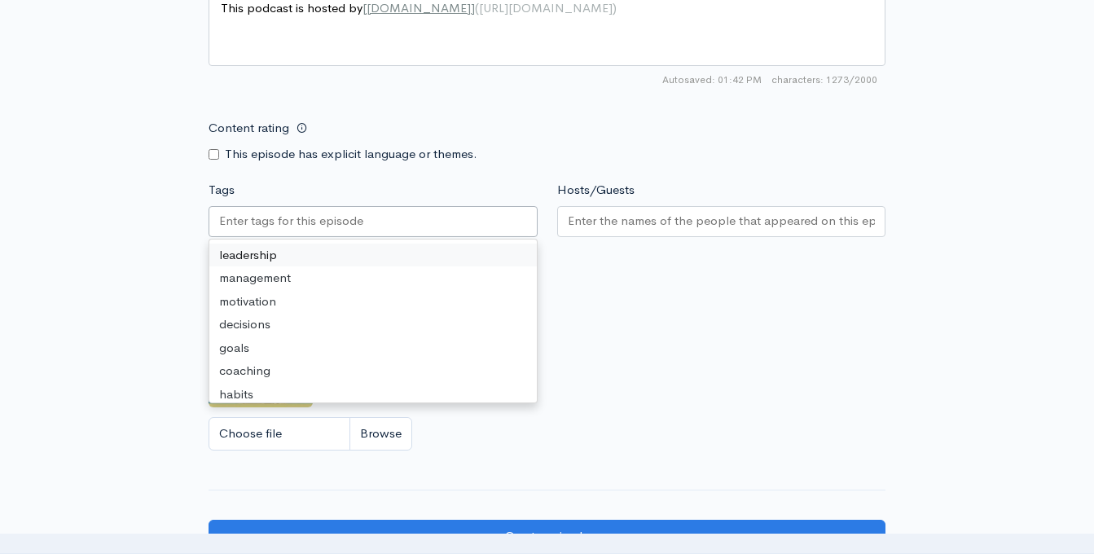
click at [339, 219] on input "Tags" at bounding box center [292, 221] width 147 height 19
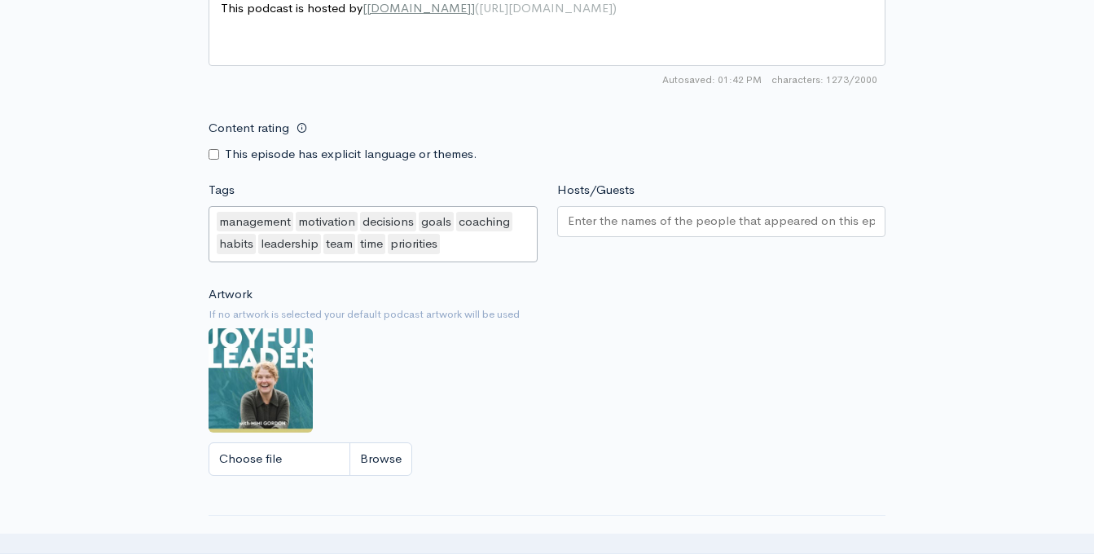
click at [625, 210] on div at bounding box center [721, 221] width 329 height 31
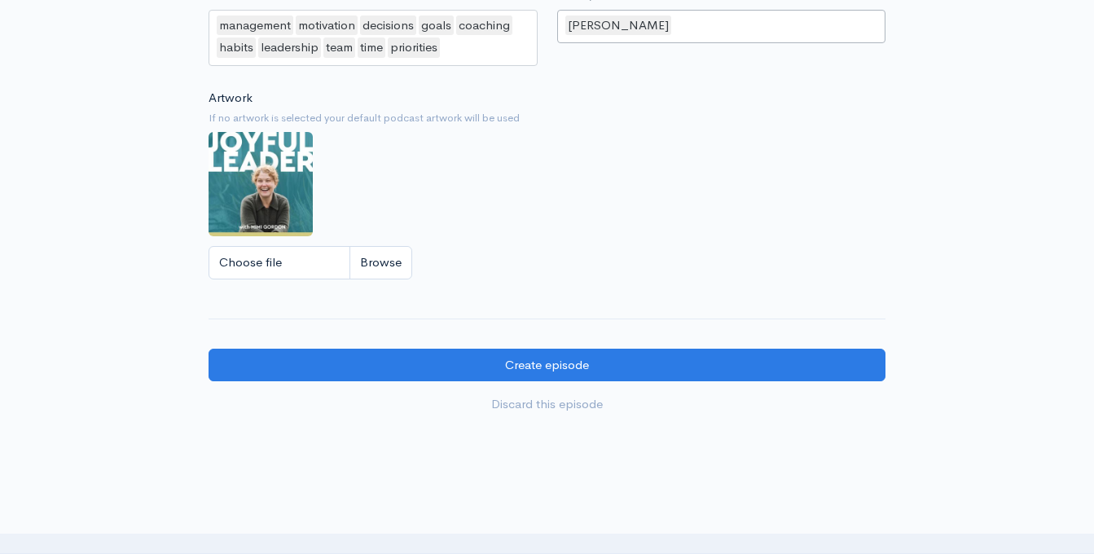
scroll to position [1866, 0]
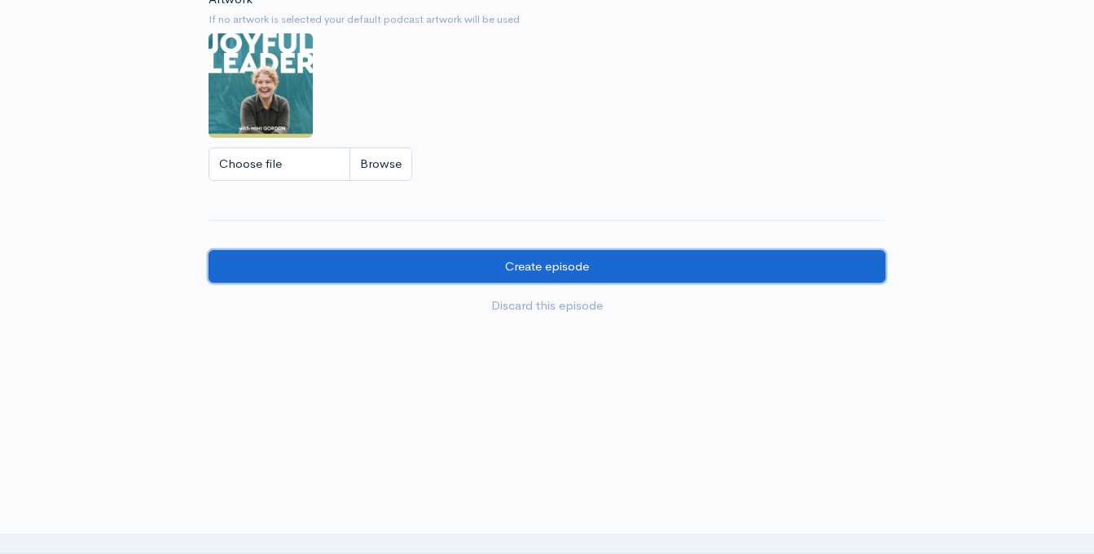
click at [584, 271] on input "Create episode" at bounding box center [546, 266] width 677 height 33
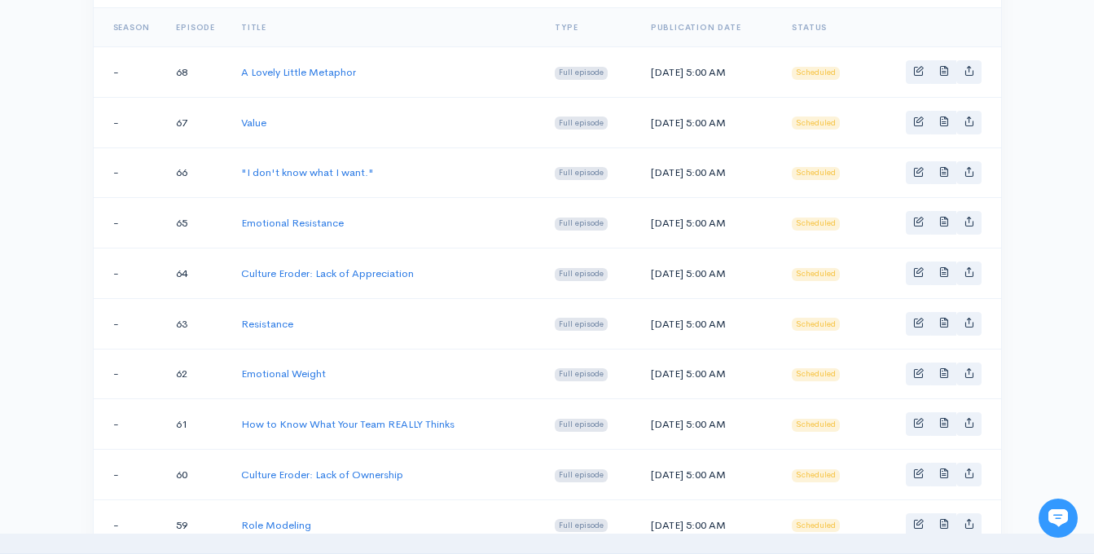
scroll to position [334, 0]
